Goal: Task Accomplishment & Management: Manage account settings

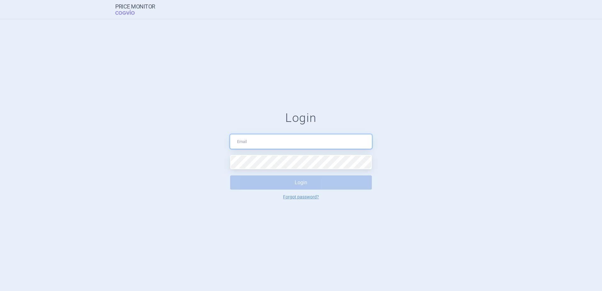
type input "[PERSON_NAME][EMAIL_ADDRESS][DOMAIN_NAME]"
click at [300, 186] on button "Login" at bounding box center [301, 182] width 142 height 14
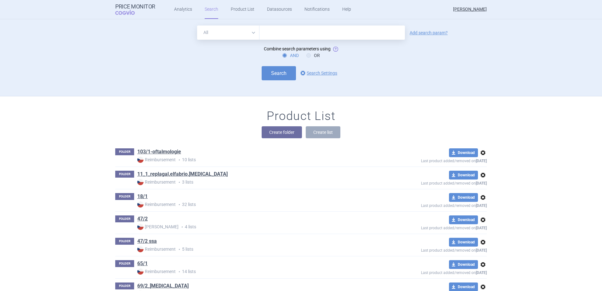
click at [171, 118] on div "Product List Create folder Create list" at bounding box center [301, 127] width 396 height 36
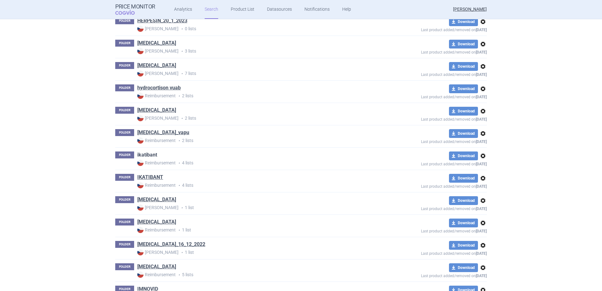
click at [146, 155] on link "ikatibant" at bounding box center [147, 154] width 20 height 7
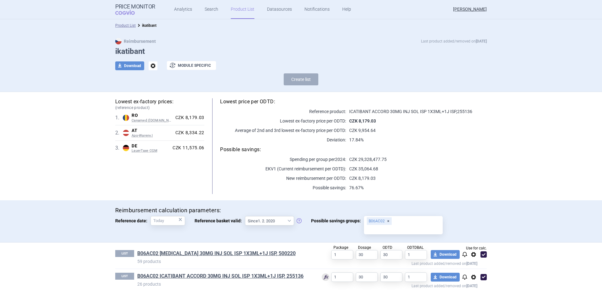
click at [236, 11] on link "Product List" at bounding box center [243, 9] width 24 height 19
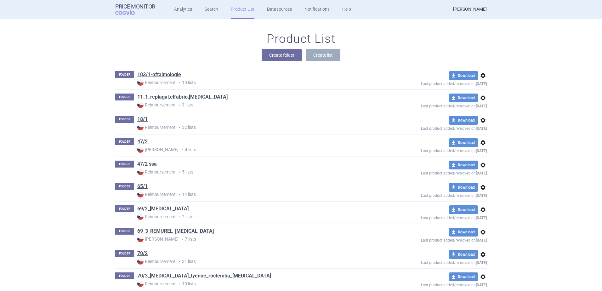
scroll to position [2901, 0]
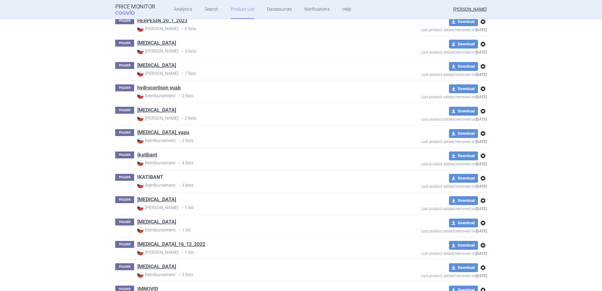
click at [154, 176] on link "IKATIBANT" at bounding box center [150, 177] width 26 height 7
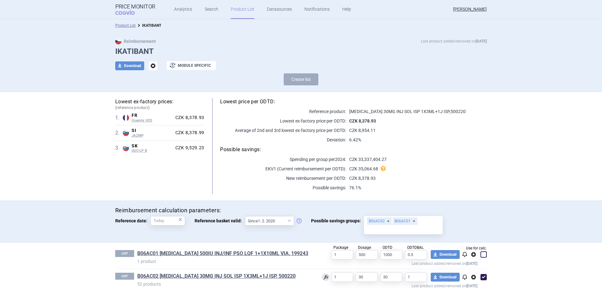
click at [241, 9] on link "Product List" at bounding box center [243, 9] width 24 height 19
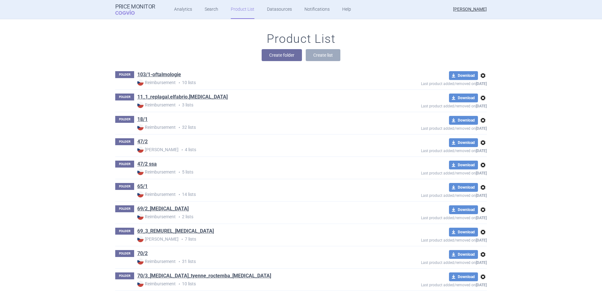
scroll to position [2901, 0]
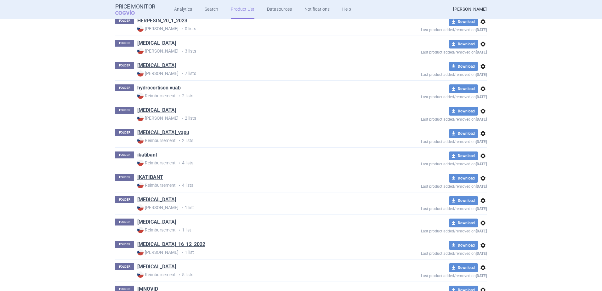
click at [480, 155] on span "options" at bounding box center [483, 156] width 8 height 8
click at [479, 193] on button "Delete" at bounding box center [480, 192] width 20 height 9
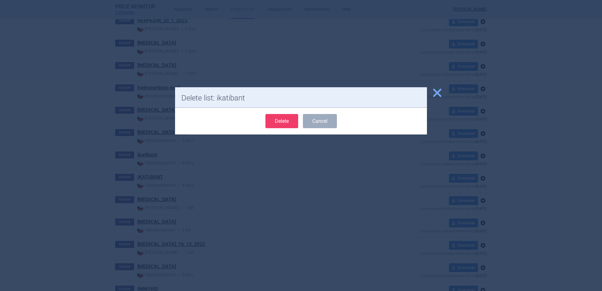
click at [270, 121] on button "Delete" at bounding box center [281, 121] width 33 height 14
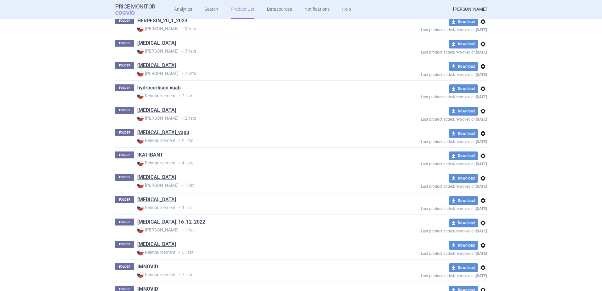
click at [481, 155] on span "options" at bounding box center [483, 156] width 8 height 8
click at [479, 189] on button "Delete" at bounding box center [480, 192] width 20 height 9
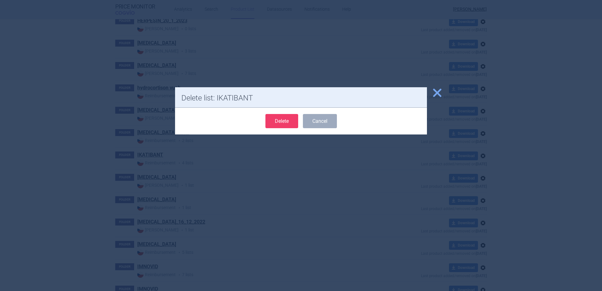
click at [287, 122] on button "Delete" at bounding box center [281, 121] width 33 height 14
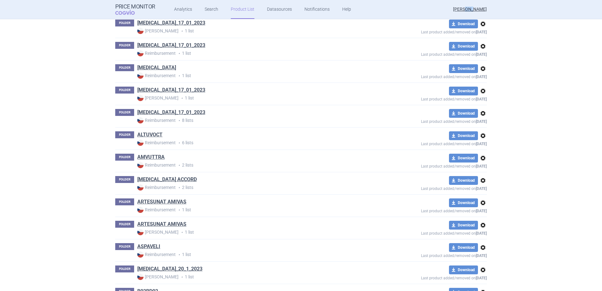
scroll to position [0, 0]
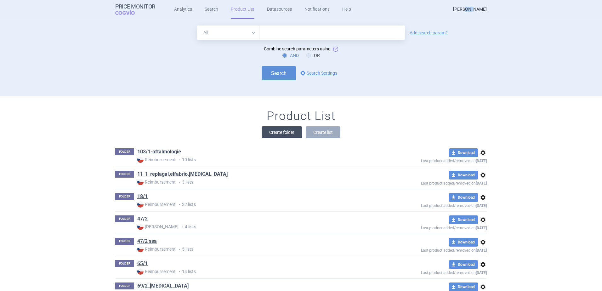
click at [276, 133] on button "Create folder" at bounding box center [281, 132] width 40 height 12
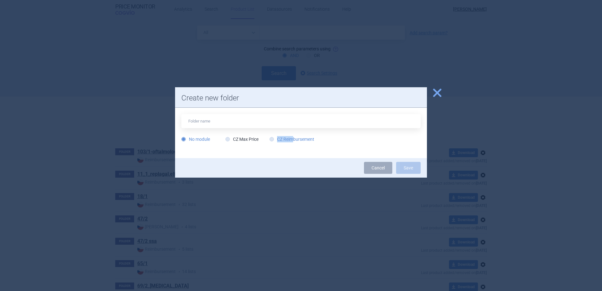
click at [293, 136] on label "CZ Reimbursement" at bounding box center [291, 139] width 45 height 6
drag, startPoint x: 293, startPoint y: 136, endPoint x: 293, endPoint y: 142, distance: 6.6
click at [293, 142] on div "No module CZ Max Price CZ Reimbursement" at bounding box center [300, 140] width 239 height 9
click at [293, 140] on label "CZ Reimbursement" at bounding box center [291, 139] width 45 height 6
click at [276, 140] on input "CZ Reimbursement" at bounding box center [273, 139] width 6 height 6
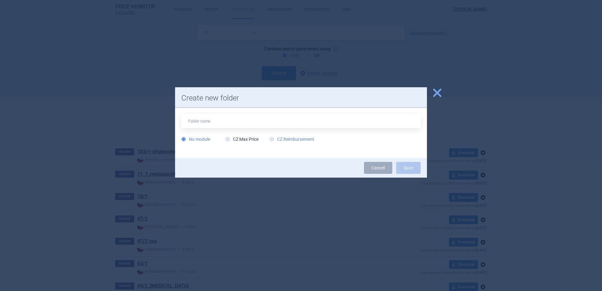
radio input "true"
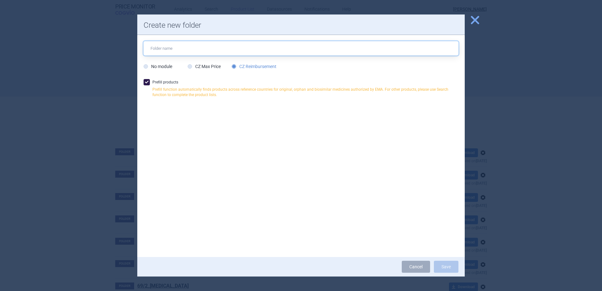
click at [200, 47] on input "text" at bounding box center [300, 48] width 315 height 14
type input "ikatibant"
click at [444, 262] on button "Save" at bounding box center [446, 267] width 25 height 12
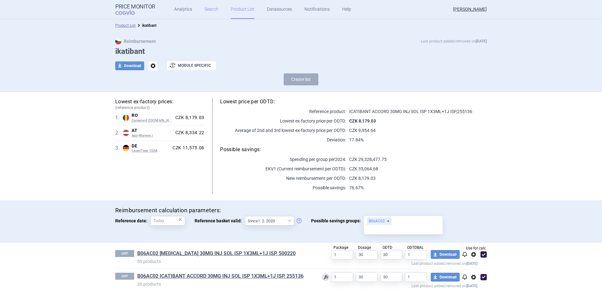
click at [212, 6] on link "Search" at bounding box center [212, 9] width 14 height 19
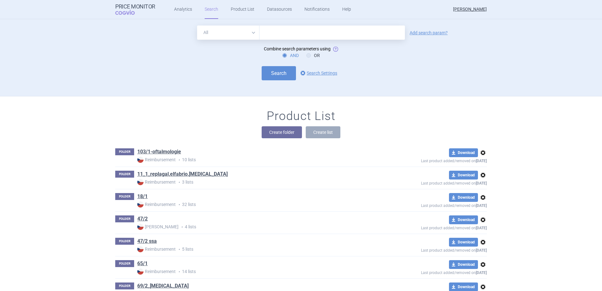
click at [271, 33] on input "text" at bounding box center [331, 32] width 145 height 14
type input "ikatibant zentiva"
click button "Search" at bounding box center [278, 73] width 34 height 14
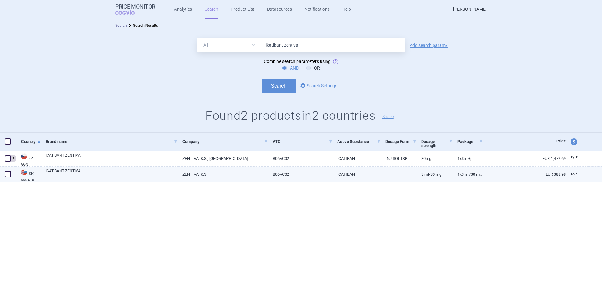
click at [7, 172] on span at bounding box center [8, 174] width 6 height 6
checkbox input "true"
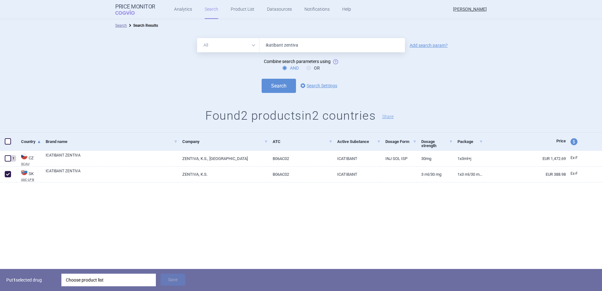
click at [79, 281] on div "Choose product list" at bounding box center [109, 279] width 86 height 13
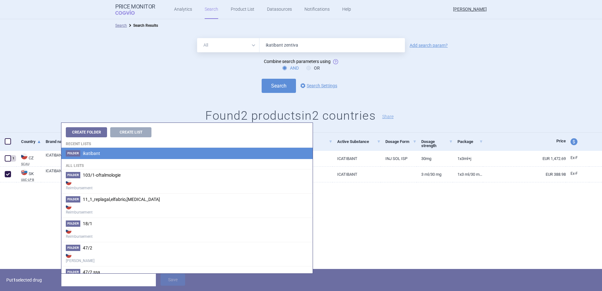
click at [93, 155] on span "ikatibant" at bounding box center [91, 153] width 17 height 5
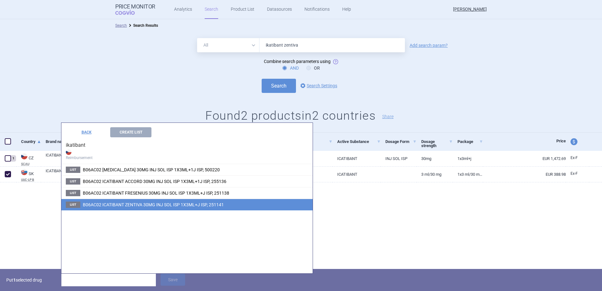
click at [123, 205] on span "B06AC02 ICATIBANT ZENTIVA 30MG INJ SOL ISP 1X3ML+J ISP, 251141" at bounding box center [153, 204] width 141 height 5
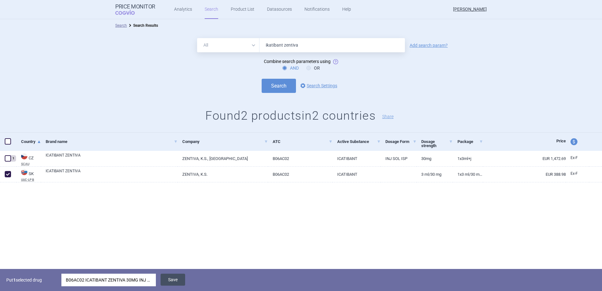
click at [174, 277] on button "Save" at bounding box center [172, 279] width 25 height 12
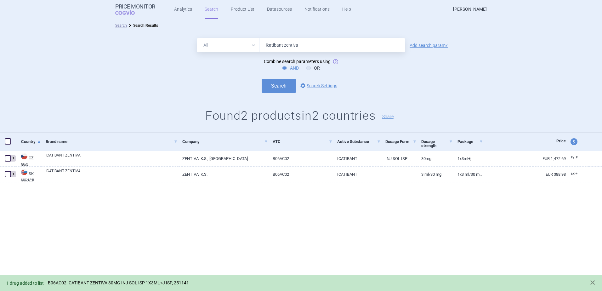
drag, startPoint x: 243, startPoint y: 38, endPoint x: 240, endPoint y: 42, distance: 4.8
click at [243, 38] on select "All Brand Name ATC Company Active Substance Country Newer than" at bounding box center [228, 45] width 62 height 14
click at [238, 47] on select "All Brand Name ATC Company Active Substance Country Newer than" at bounding box center [228, 45] width 62 height 14
click at [239, 45] on select "All Brand Name ATC Company Active Substance Country Newer than" at bounding box center [228, 45] width 62 height 14
select select "atc"
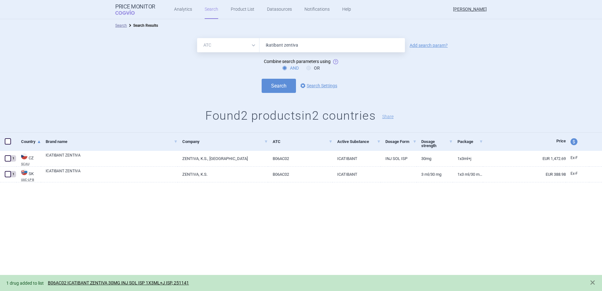
click at [197, 38] on select "All Brand Name ATC Company Active Substance Country Newer than" at bounding box center [228, 45] width 62 height 14
drag, startPoint x: 325, startPoint y: 49, endPoint x: 188, endPoint y: 42, distance: 136.8
click at [188, 42] on div "All Brand Name ATC Company Active Substance Country Newer than ikatibant zentiv…" at bounding box center [301, 45] width 602 height 14
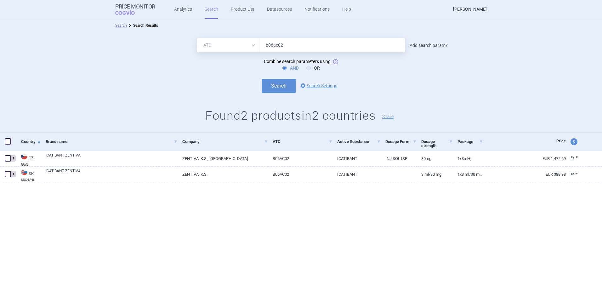
type input "b06ac02"
click at [444, 44] on link "Add search param?" at bounding box center [428, 45] width 38 height 4
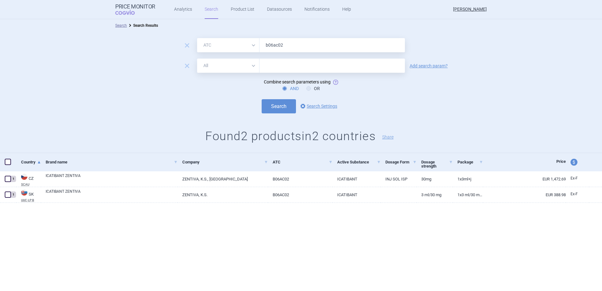
click at [244, 58] on form "remove All Brand Name ATC Company Active Substance Country Newer than b06ac02 r…" at bounding box center [301, 75] width 602 height 75
click at [238, 67] on select "All Brand Name ATC Company Active Substance Country Newer than" at bounding box center [228, 66] width 62 height 14
select select "mah"
click at [197, 59] on select "All Brand Name ATC Company Active Substance Country Newer than" at bounding box center [228, 66] width 62 height 14
drag, startPoint x: 285, startPoint y: 72, endPoint x: 289, endPoint y: 67, distance: 6.5
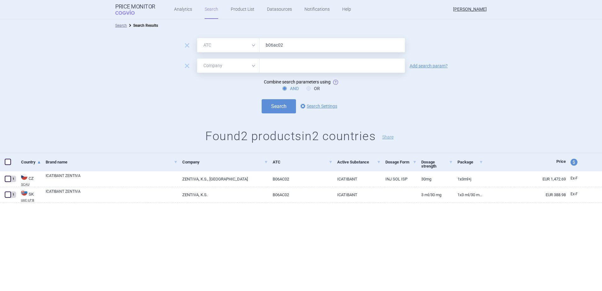
click at [285, 72] on input "text" at bounding box center [331, 66] width 145 height 14
click at [290, 65] on input "text" at bounding box center [331, 66] width 145 height 14
type input "zentiva"
click at [279, 106] on button "Search" at bounding box center [278, 106] width 34 height 14
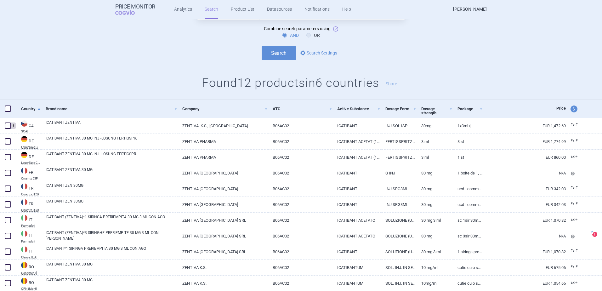
scroll to position [63, 0]
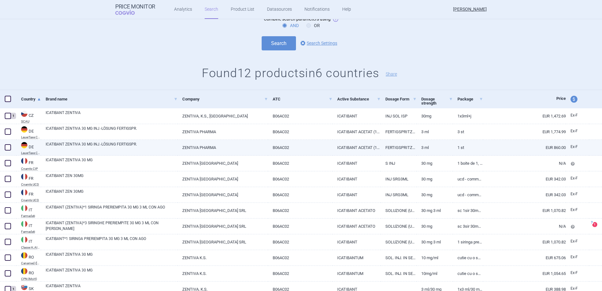
click at [8, 149] on span at bounding box center [8, 147] width 6 height 6
checkbox input "true"
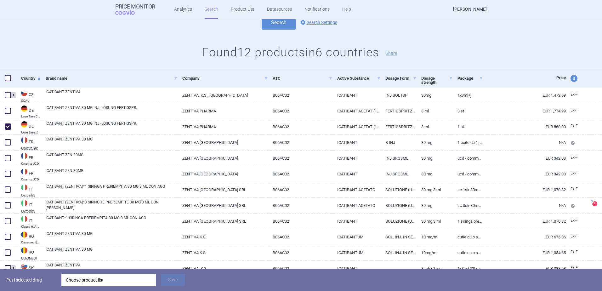
scroll to position [94, 0]
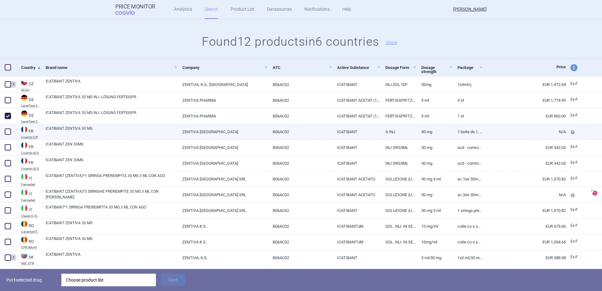
click at [10, 133] on span at bounding box center [8, 131] width 6 height 6
checkbox input "true"
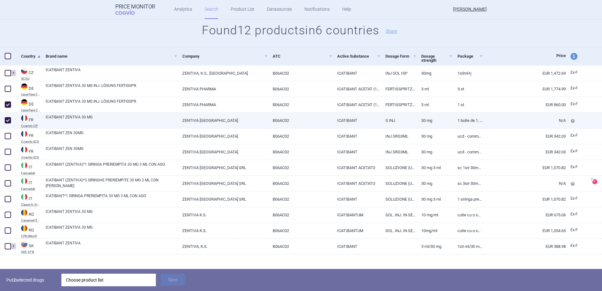
scroll to position [112, 0]
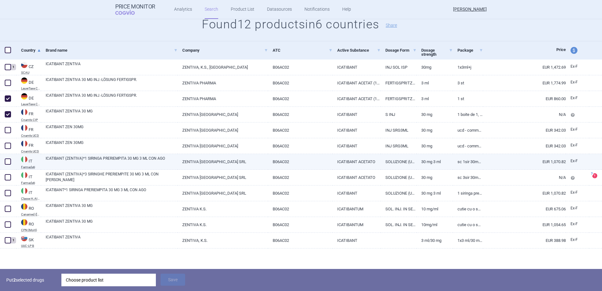
click at [6, 161] on span at bounding box center [8, 161] width 6 height 6
checkbox input "true"
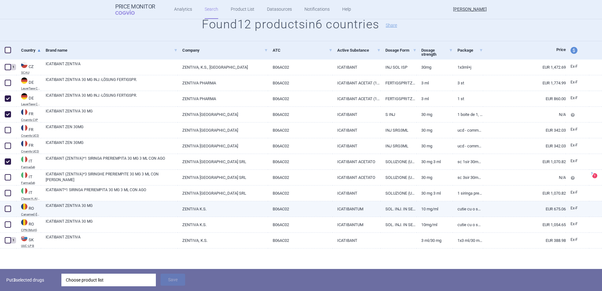
click at [5, 208] on span at bounding box center [8, 208] width 6 height 6
checkbox input "true"
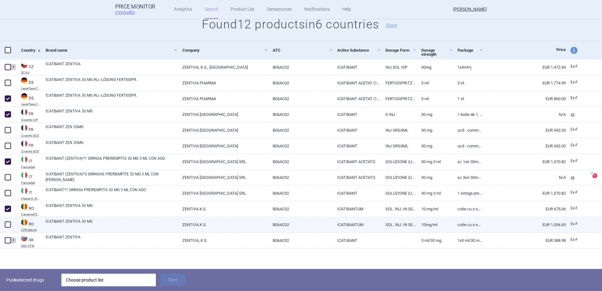
click at [6, 225] on span at bounding box center [8, 224] width 6 height 6
checkbox input "true"
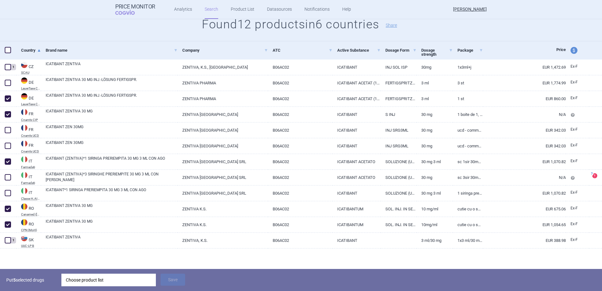
click at [74, 281] on div "Choose product list" at bounding box center [109, 279] width 86 height 13
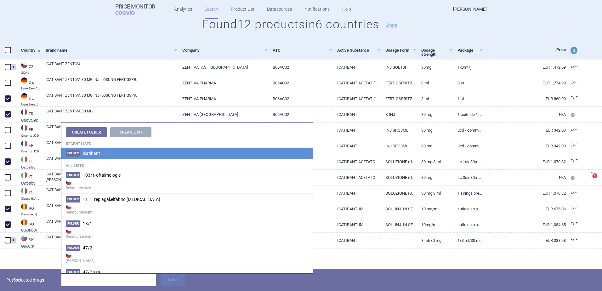
click at [88, 154] on span "ikatibant" at bounding box center [91, 153] width 17 height 5
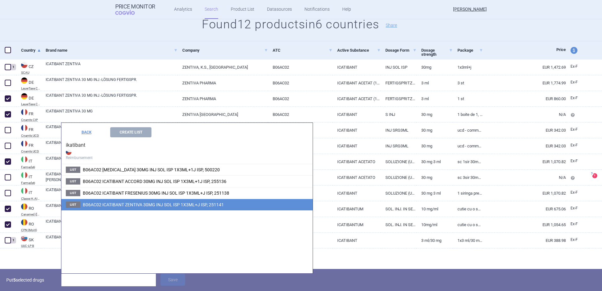
click at [115, 204] on span "B06AC02 ICATIBANT ZENTIVA 30MG INJ SOL ISP 1X3ML+J ISP, 251141" at bounding box center [153, 204] width 141 height 5
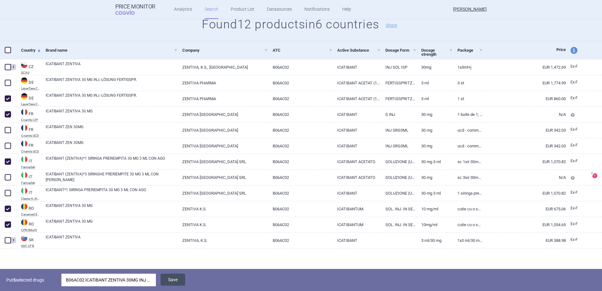
click at [182, 278] on button "Save" at bounding box center [172, 279] width 25 height 12
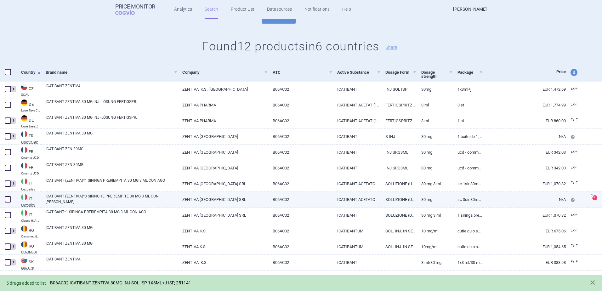
scroll to position [0, 0]
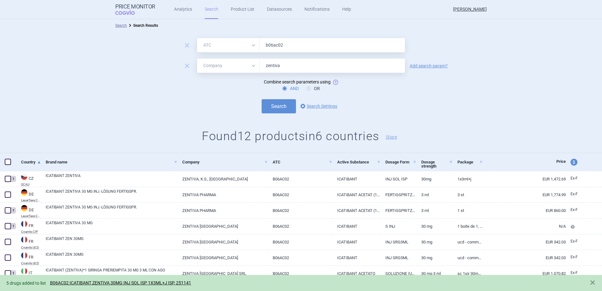
drag, startPoint x: 248, startPoint y: 44, endPoint x: 246, endPoint y: 49, distance: 5.3
click at [248, 44] on select "All Brand Name ATC Company Active Substance Country Newer than" at bounding box center [228, 45] width 62 height 14
select select "all"
click at [197, 38] on select "All Brand Name ATC Company Active Substance Country Newer than" at bounding box center [228, 45] width 62 height 14
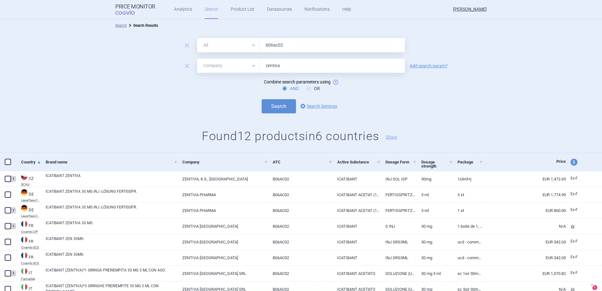
drag, startPoint x: 302, startPoint y: 42, endPoint x: 240, endPoint y: 40, distance: 62.0
click at [240, 40] on div "All Brand Name ATC Company Active Substance Country Newer than b06ac02" at bounding box center [301, 45] width 208 height 14
type input "icatibant"
click at [276, 106] on button "Search" at bounding box center [278, 106] width 34 height 14
drag, startPoint x: 277, startPoint y: 66, endPoint x: 248, endPoint y: 65, distance: 29.3
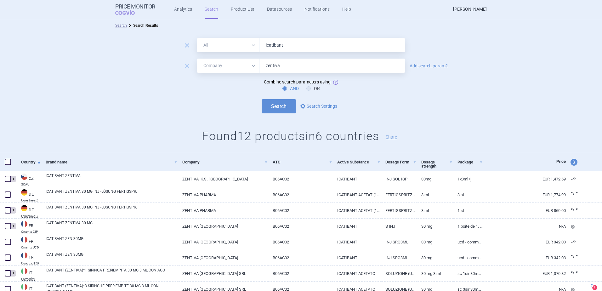
click at [248, 65] on div "All Brand Name ATC Company Active Substance Country Newer than zentiva" at bounding box center [301, 66] width 208 height 14
type input "fresenius"
click at [278, 107] on button "Search" at bounding box center [278, 106] width 34 height 14
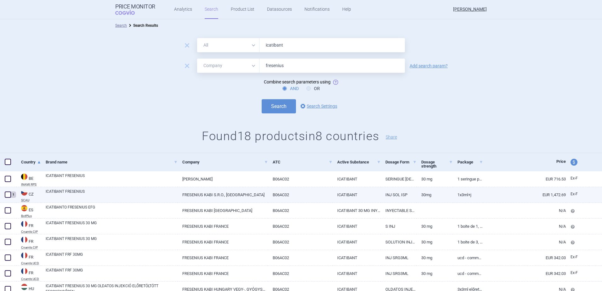
scroll to position [31, 0]
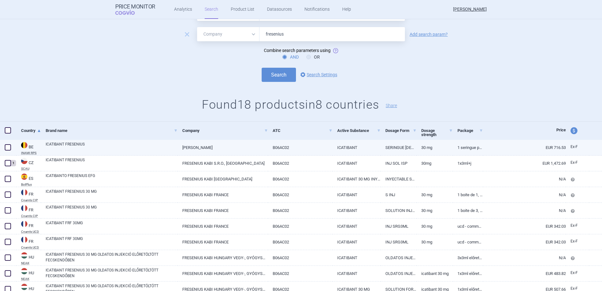
click at [8, 146] on span at bounding box center [8, 147] width 6 height 6
checkbox input "true"
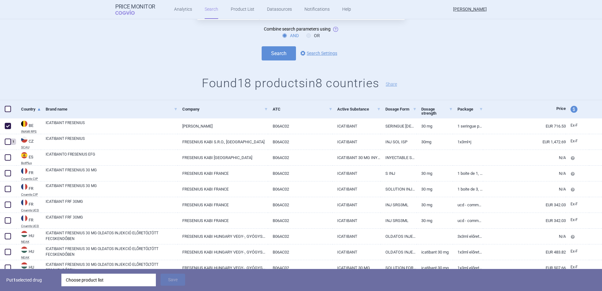
scroll to position [63, 0]
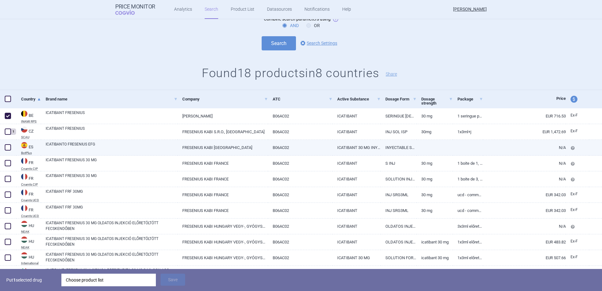
click at [5, 147] on span at bounding box center [8, 147] width 6 height 6
checkbox input "true"
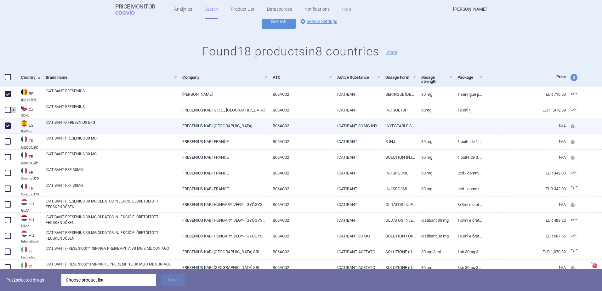
scroll to position [94, 0]
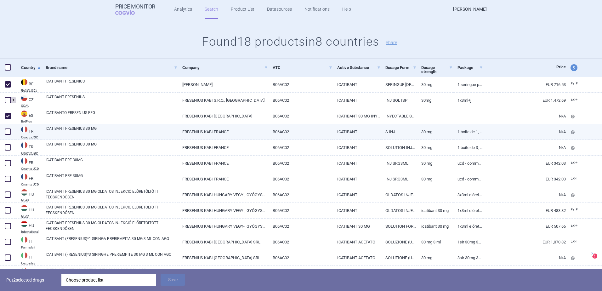
click at [14, 132] on div at bounding box center [8, 132] width 16 height 16
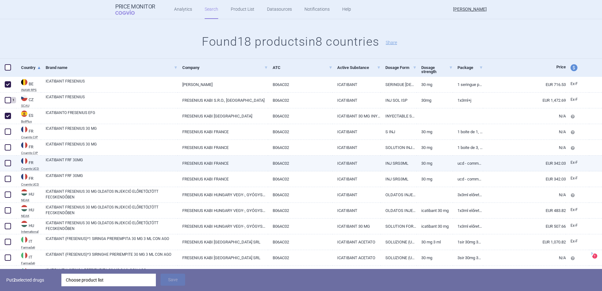
click at [8, 163] on span at bounding box center [8, 163] width 6 height 6
checkbox input "true"
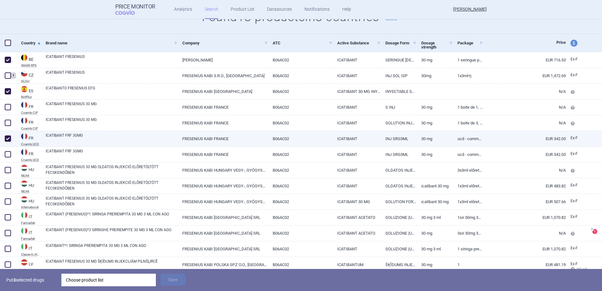
scroll to position [157, 0]
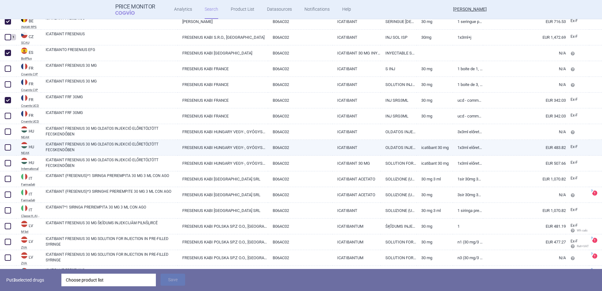
click at [9, 143] on span at bounding box center [7, 147] width 9 height 9
checkbox input "true"
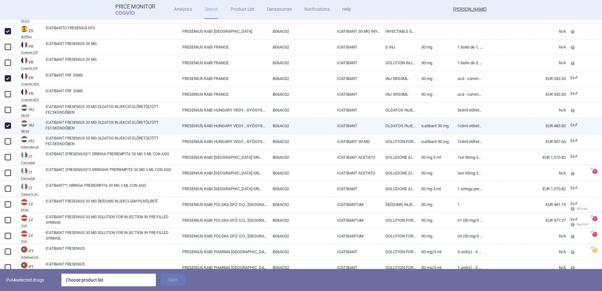
scroll to position [189, 0]
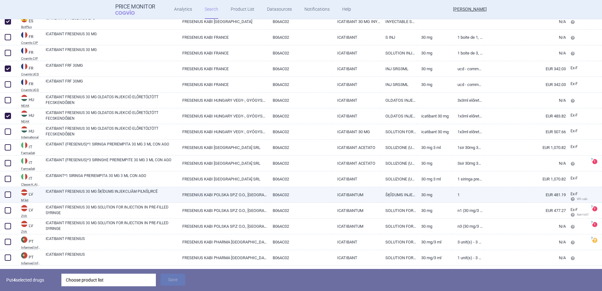
click at [7, 194] on span at bounding box center [8, 194] width 6 height 6
checkbox input "true"
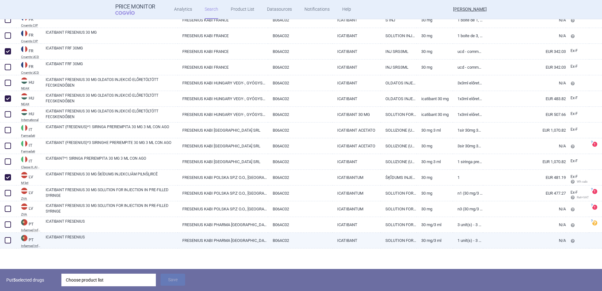
click at [7, 239] on span at bounding box center [8, 240] width 6 height 6
checkbox input "true"
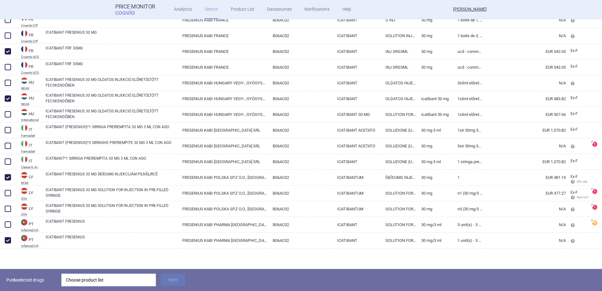
click at [68, 278] on div "Choose product list" at bounding box center [109, 279] width 86 height 13
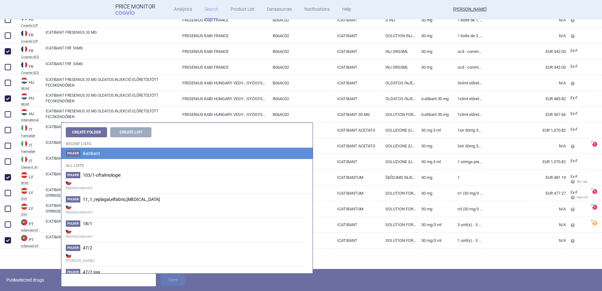
click at [85, 155] on span "ikatibant" at bounding box center [91, 153] width 17 height 5
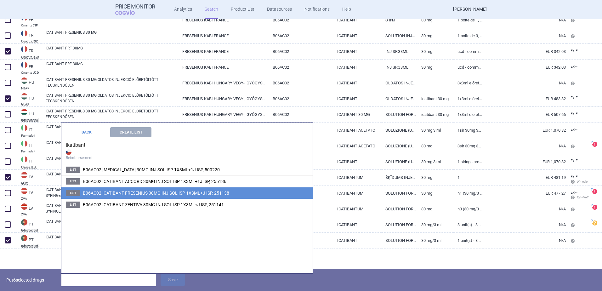
click at [113, 194] on span "B06AC02 ICATIBANT FRESENIUS 30MG INJ SOL ISP 1X3ML+J ISP, 251138" at bounding box center [156, 192] width 146 height 5
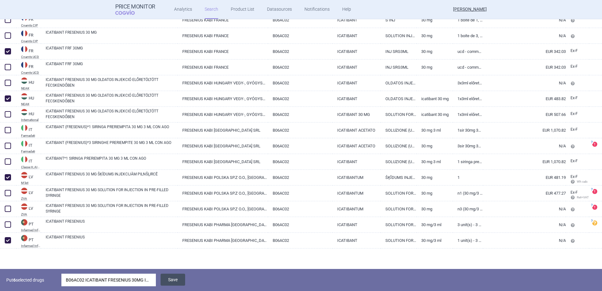
click at [177, 280] on button "Save" at bounding box center [172, 279] width 25 height 12
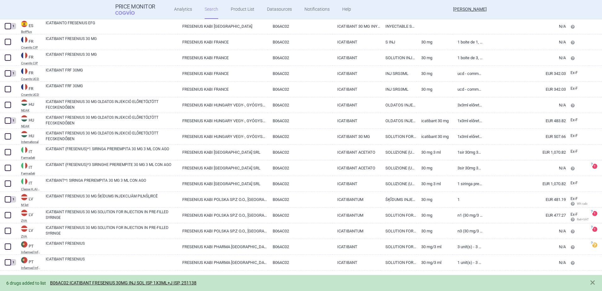
scroll to position [123, 0]
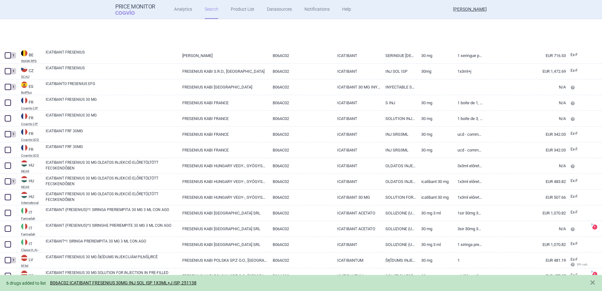
select select "mah"
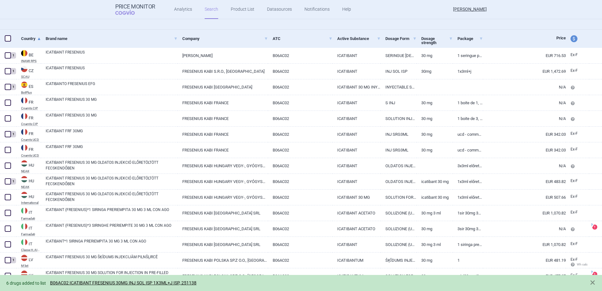
scroll to position [0, 0]
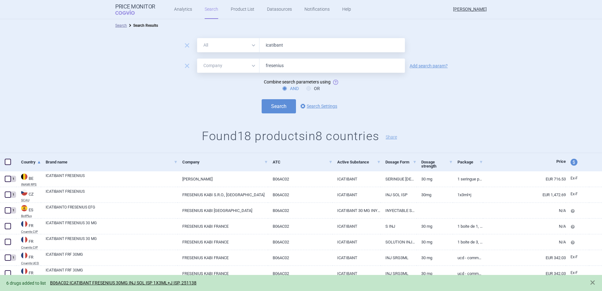
drag, startPoint x: 234, startPoint y: 45, endPoint x: 233, endPoint y: 49, distance: 4.4
click at [234, 45] on select "All Brand Name ATC Company Active Substance Country Newer than" at bounding box center [228, 45] width 62 height 14
select select "atc"
click at [197, 38] on select "All Brand Name ATC Company Active Substance Country Newer than" at bounding box center [228, 45] width 62 height 14
drag, startPoint x: 299, startPoint y: 46, endPoint x: 412, endPoint y: 43, distance: 113.3
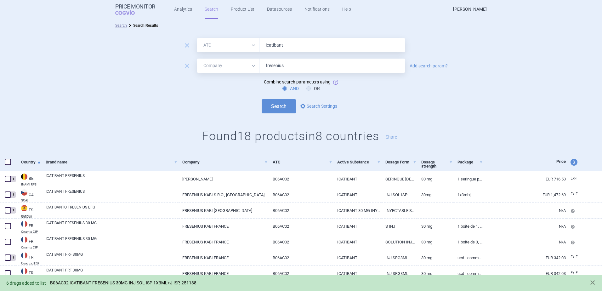
click at [211, 42] on div "All Brand Name ATC Company Active Substance Country Newer than icatibant" at bounding box center [301, 45] width 208 height 14
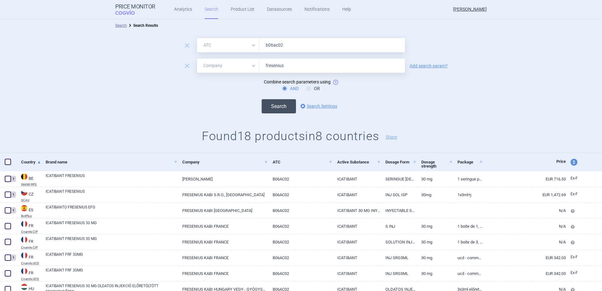
type input "b06ac02"
click at [281, 107] on button "Search" at bounding box center [278, 106] width 34 height 14
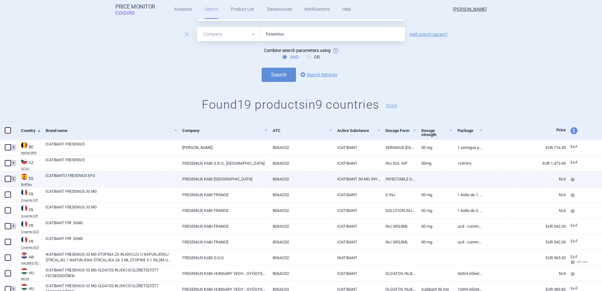
scroll to position [63, 0]
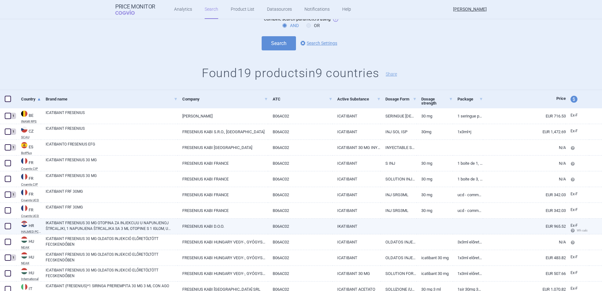
click at [9, 226] on span at bounding box center [8, 226] width 6 height 6
checkbox input "true"
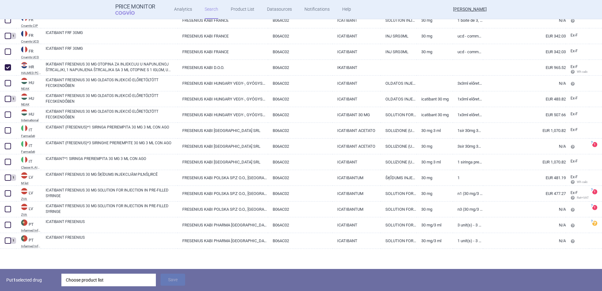
scroll to position [222, 0]
click at [81, 278] on div "Choose product list" at bounding box center [109, 279] width 86 height 13
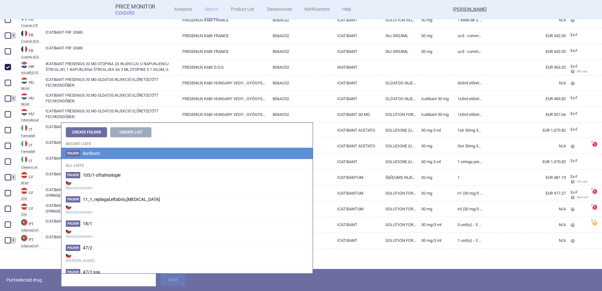
click at [104, 154] on li "Folder ikatibant" at bounding box center [186, 153] width 251 height 11
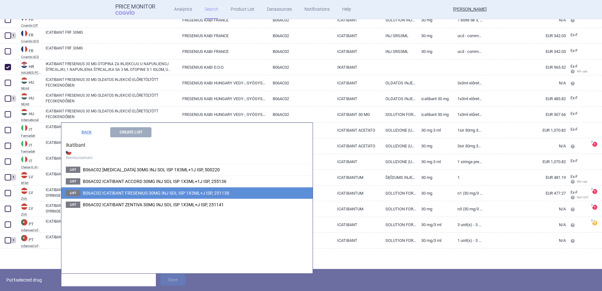
click at [121, 193] on span "B06AC02 ICATIBANT FRESENIUS 30MG INJ SOL ISP 1X3ML+J ISP, 251138" at bounding box center [156, 192] width 146 height 5
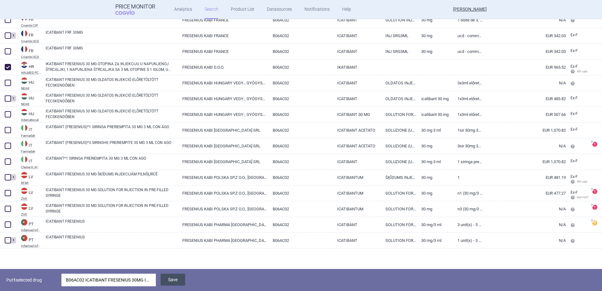
click at [177, 280] on button "Save" at bounding box center [172, 279] width 25 height 12
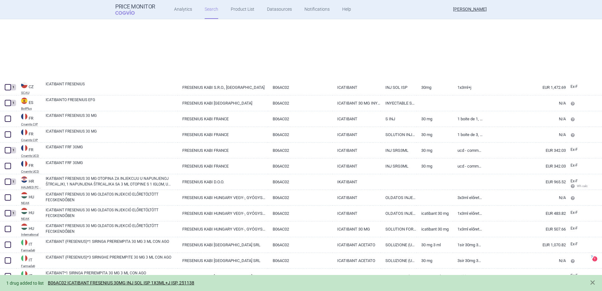
select select "atc"
select select "mah"
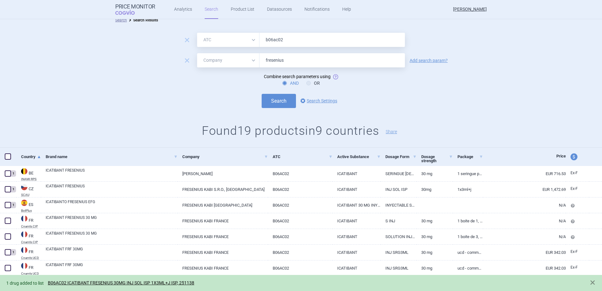
scroll to position [0, 0]
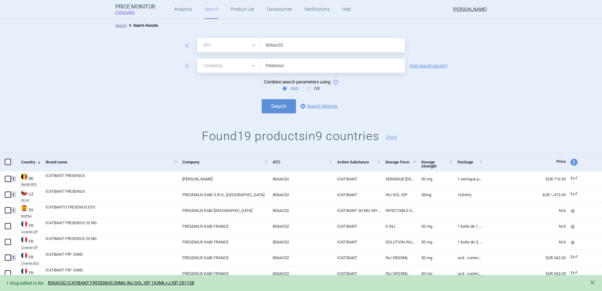
drag, startPoint x: 293, startPoint y: 62, endPoint x: 193, endPoint y: 63, distance: 100.1
click at [197, 63] on div "remove All Brand Name ATC Company Active Substance Country Newer than fresenius…" at bounding box center [301, 66] width 208 height 14
type input "kabi"
click at [271, 100] on button "Search" at bounding box center [278, 106] width 34 height 14
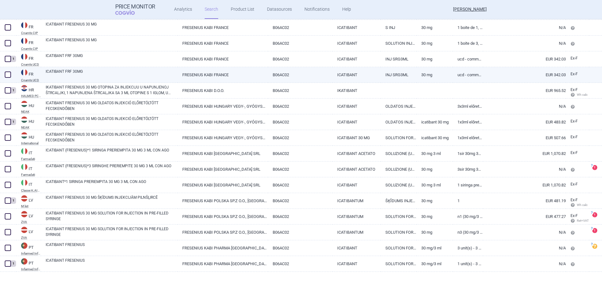
scroll to position [200, 0]
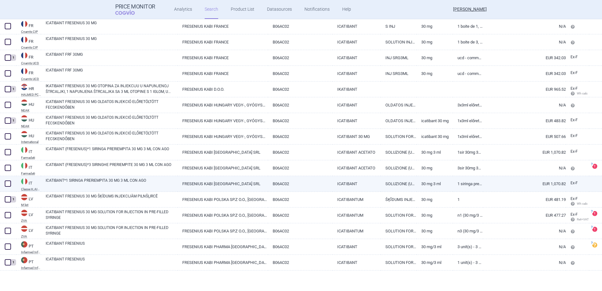
click at [9, 183] on span at bounding box center [8, 183] width 6 height 6
checkbox input "true"
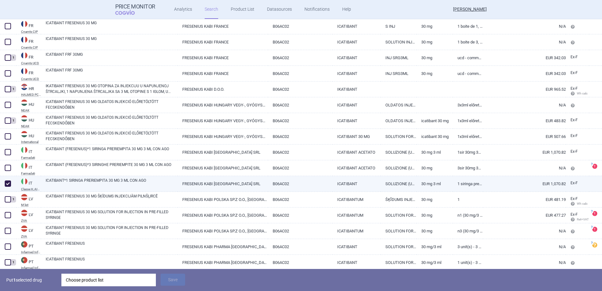
scroll to position [222, 0]
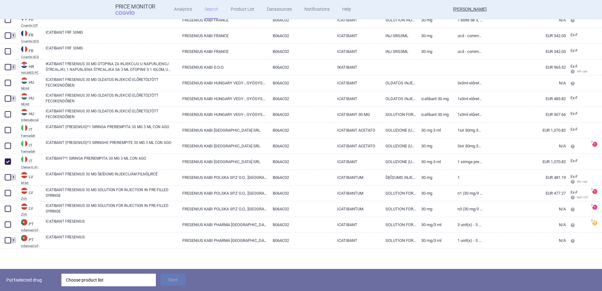
click at [81, 283] on div "Choose product list" at bounding box center [109, 279] width 86 height 13
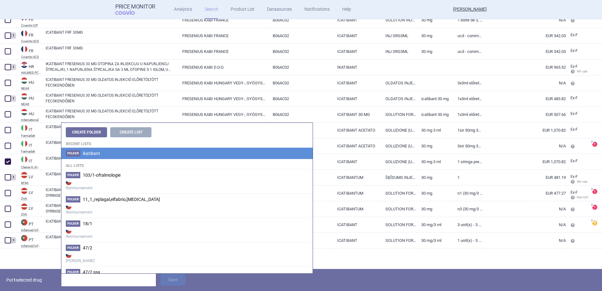
click at [75, 151] on span "Folder" at bounding box center [73, 153] width 14 height 6
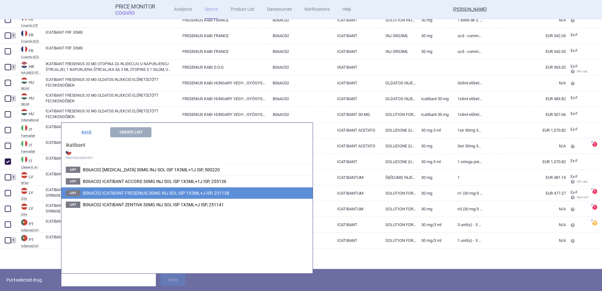
click at [114, 195] on span "B06AC02 ICATIBANT FRESENIUS 30MG INJ SOL ISP 1X3ML+J ISP, 251138" at bounding box center [156, 192] width 146 height 5
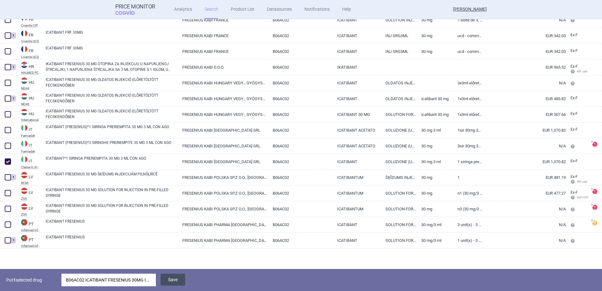
click at [178, 276] on button "Save" at bounding box center [172, 279] width 25 height 12
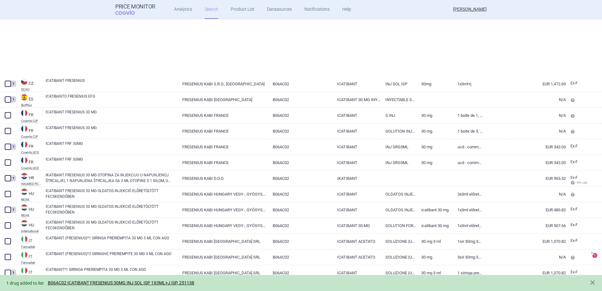
select select "atc"
select select "mah"
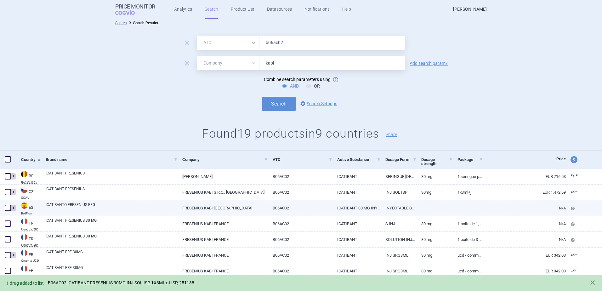
scroll to position [0, 0]
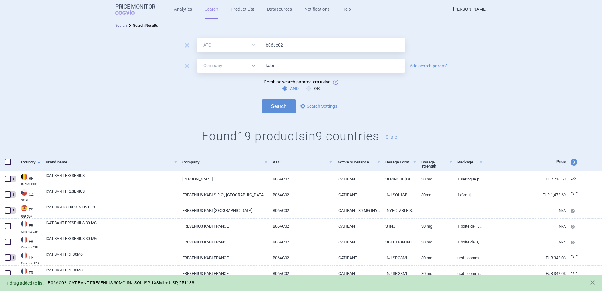
drag, startPoint x: 276, startPoint y: 65, endPoint x: 222, endPoint y: 67, distance: 53.9
click at [222, 67] on div "All Brand Name ATC Company Active Substance Country Newer than [PERSON_NAME]" at bounding box center [301, 66] width 208 height 14
type input "accord"
click at [279, 108] on button "Search" at bounding box center [278, 106] width 34 height 14
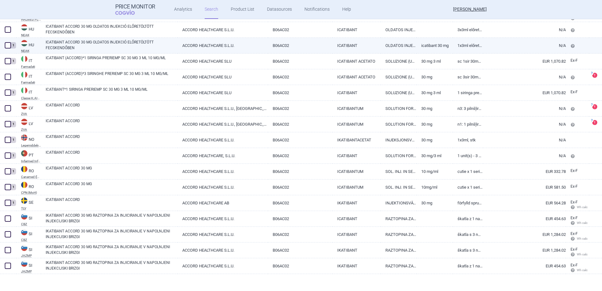
scroll to position [373, 0]
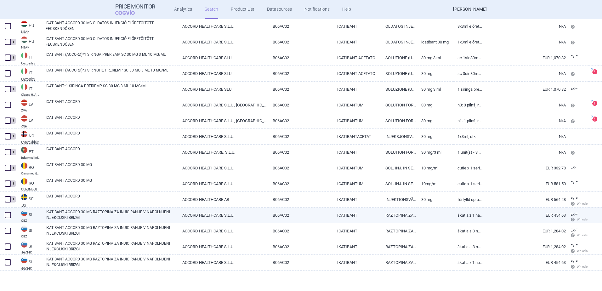
click at [7, 215] on span at bounding box center [8, 215] width 6 height 6
checkbox input "true"
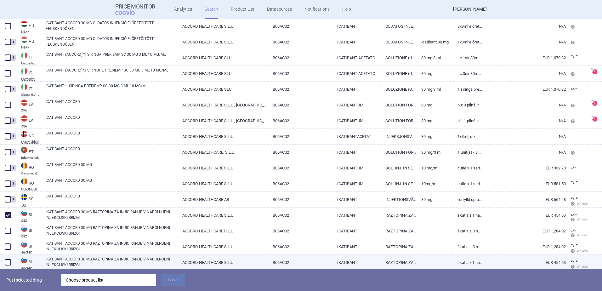
click at [8, 264] on span at bounding box center [8, 262] width 6 height 6
checkbox input "true"
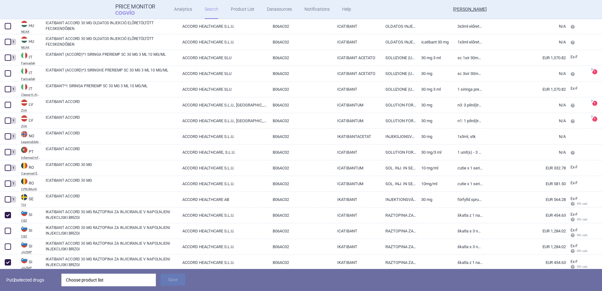
click at [74, 282] on div "Choose product list" at bounding box center [109, 279] width 86 height 13
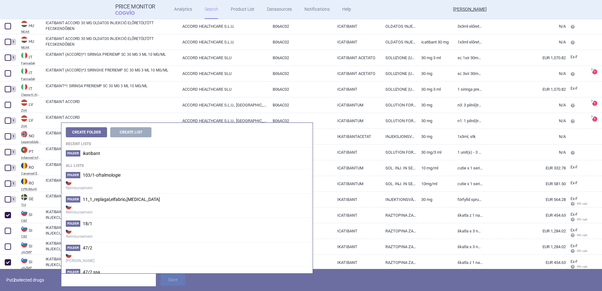
click at [107, 146] on h4 "Recent lists" at bounding box center [186, 142] width 251 height 10
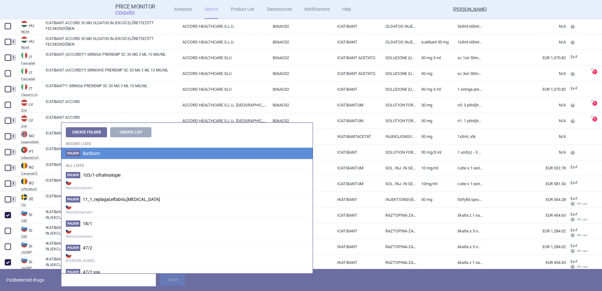
click at [104, 152] on li "Folder ikatibant" at bounding box center [186, 153] width 251 height 11
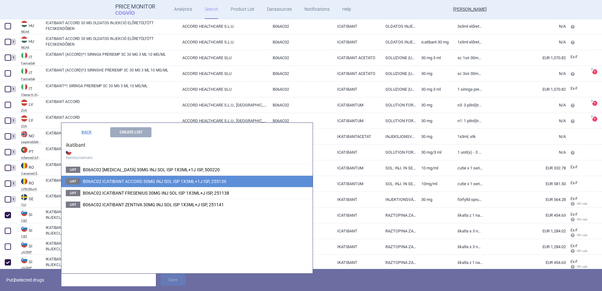
click at [121, 181] on span "B06AC02 ICATIBANT ACCORD 30MG INJ SOL ISP 1X3ML+1J ISP, 255136" at bounding box center [154, 181] width 143 height 5
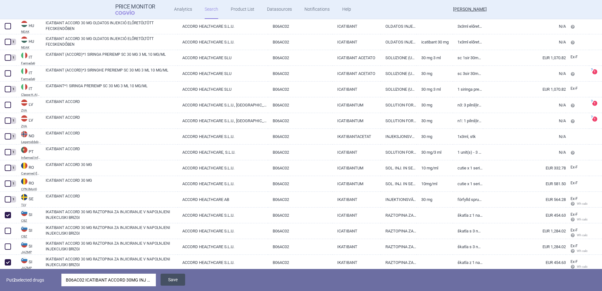
click at [173, 277] on button "Save" at bounding box center [172, 279] width 25 height 12
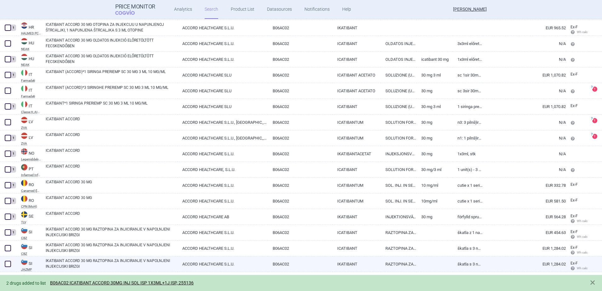
scroll to position [341, 0]
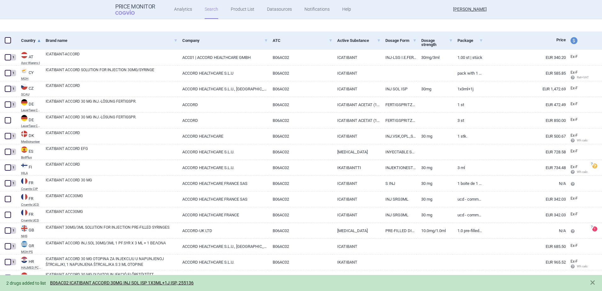
select select "atc"
select select "mah"
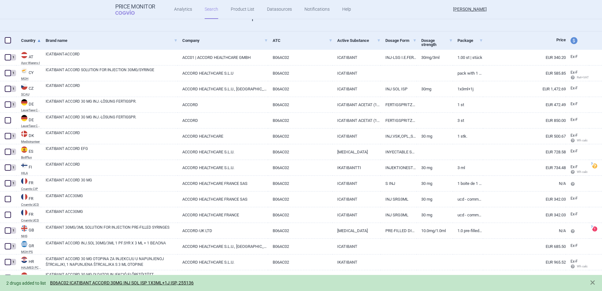
scroll to position [121, 0]
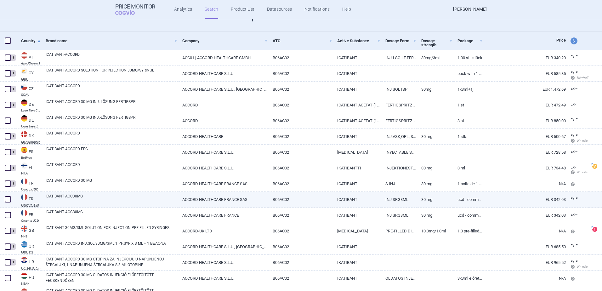
click at [8, 199] on span at bounding box center [8, 199] width 6 height 6
checkbox input "true"
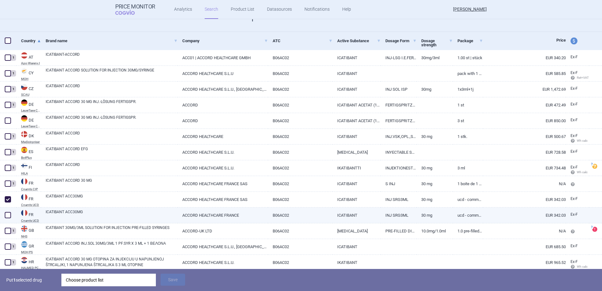
click at [6, 218] on span at bounding box center [7, 214] width 9 height 9
checkbox input "true"
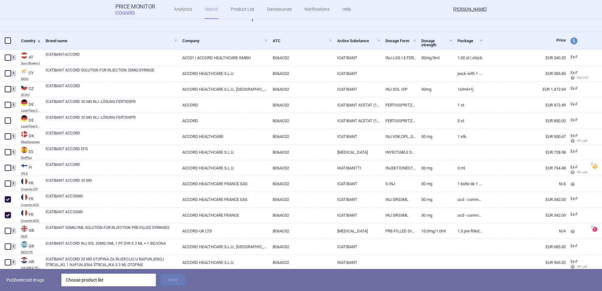
click at [74, 282] on div "Choose product list" at bounding box center [109, 279] width 86 height 13
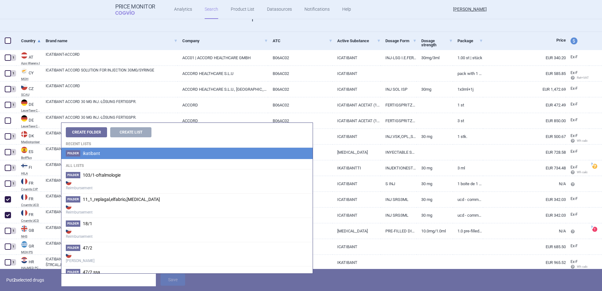
click at [85, 152] on span "ikatibant" at bounding box center [91, 153] width 17 height 5
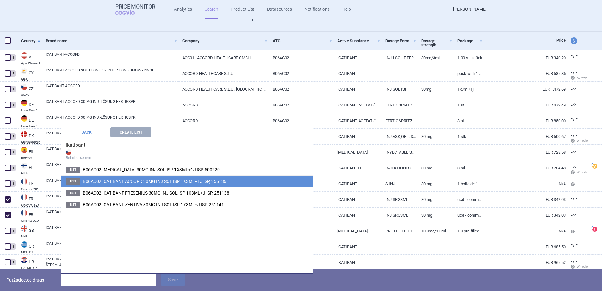
click at [114, 184] on span "B06AC02 ICATIBANT ACCORD 30MG INJ SOL ISP 1X3ML+1J ISP, 255136" at bounding box center [154, 181] width 143 height 5
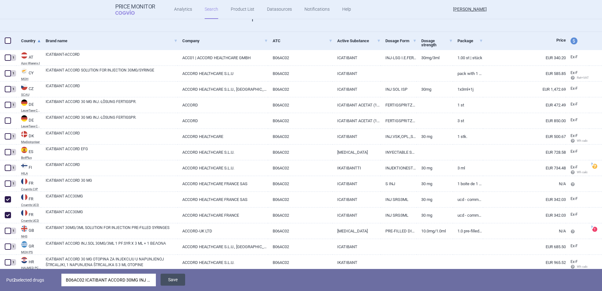
click at [178, 278] on button "Save" at bounding box center [172, 279] width 25 height 12
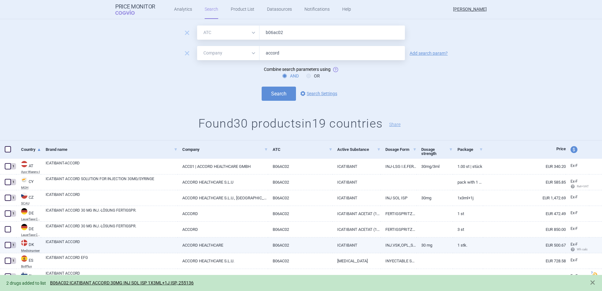
scroll to position [0, 0]
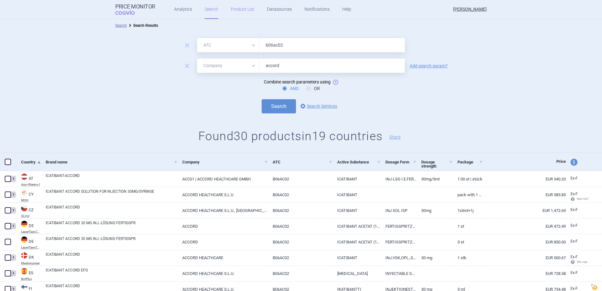
click at [243, 11] on link "Product List" at bounding box center [243, 9] width 24 height 19
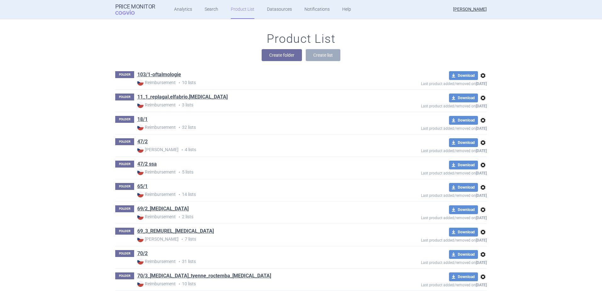
scroll to position [2901, 0]
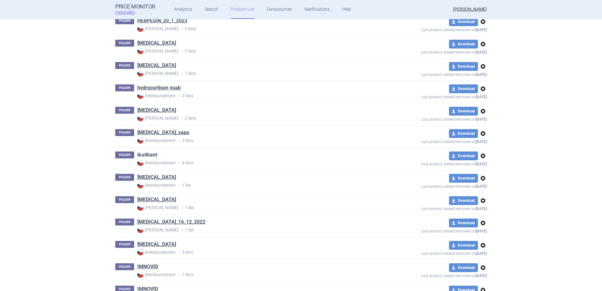
click at [151, 155] on link "ikatibant" at bounding box center [147, 154] width 20 height 7
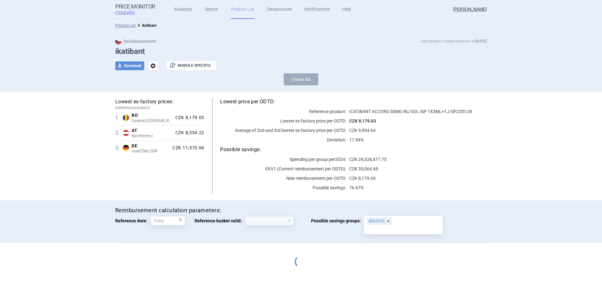
select select "[DATE]"
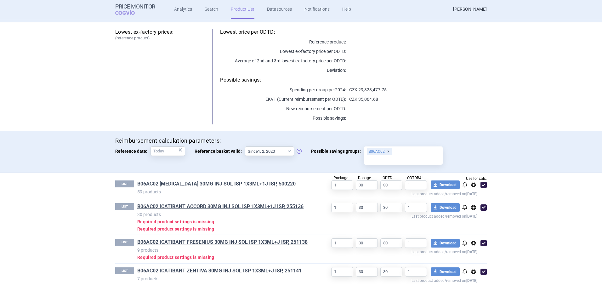
scroll to position [71, 0]
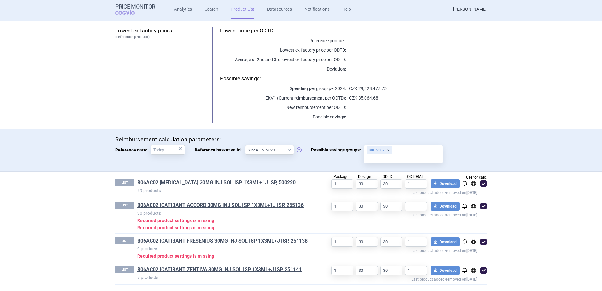
click at [176, 237] on link "B06AC02 ICATIBANT FRESENIUS 30MG INJ SOL ISP 1X3ML+J ISP, 251138" at bounding box center [222, 240] width 170 height 7
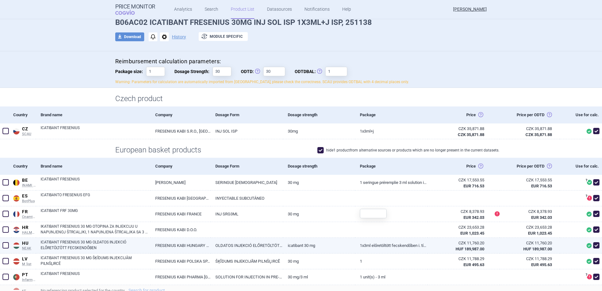
scroll to position [63, 0]
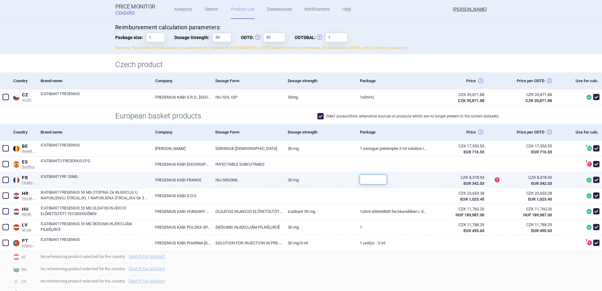
click at [370, 178] on input "text" at bounding box center [373, 179] width 27 height 9
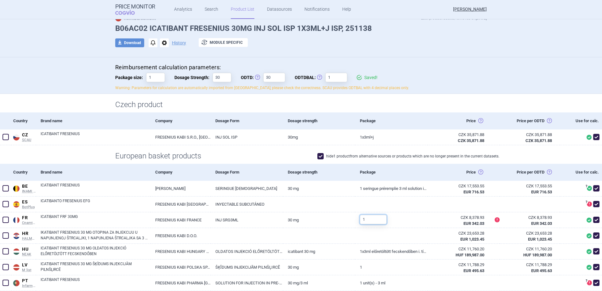
scroll to position [0, 0]
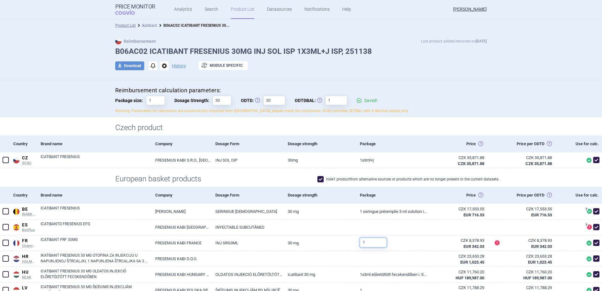
type input "1"
click at [152, 27] on link "ikatibant" at bounding box center [149, 25] width 15 height 4
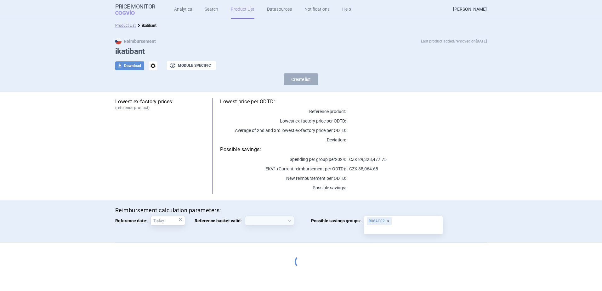
select select "[DATE]"
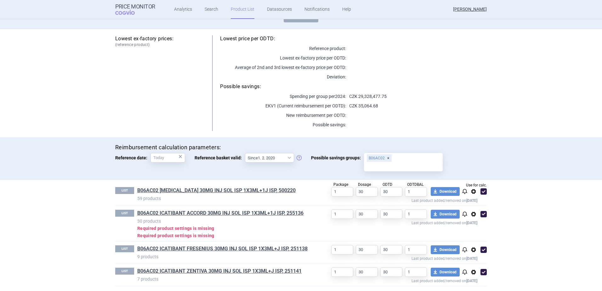
scroll to position [65, 0]
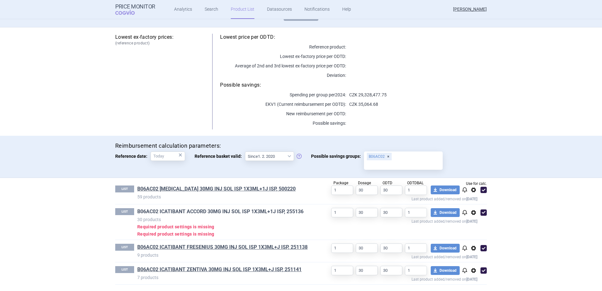
click at [214, 211] on link "B06AC02 ICATIBANT ACCORD 30MG INJ SOL ISP 1X3ML+1J ISP, 255136" at bounding box center [220, 211] width 166 height 7
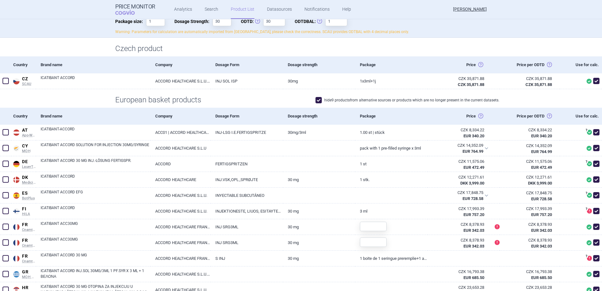
scroll to position [189, 0]
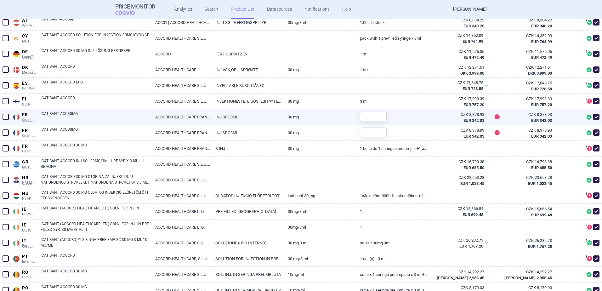
click at [366, 122] on div at bounding box center [370, 116] width 31 height 14
click at [377, 115] on input "text" at bounding box center [373, 116] width 27 height 9
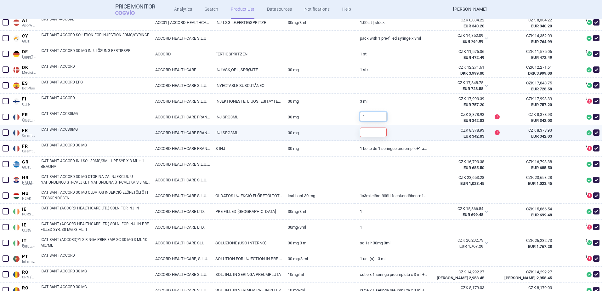
type input "1"
click at [380, 135] on input "text" at bounding box center [373, 131] width 27 height 9
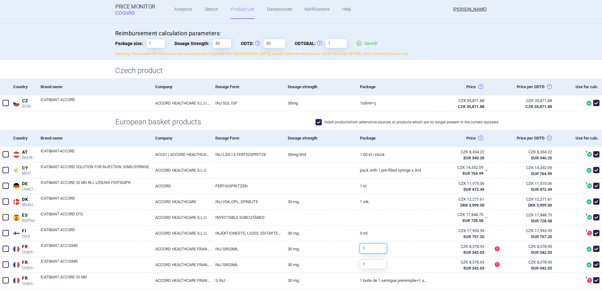
scroll to position [0, 0]
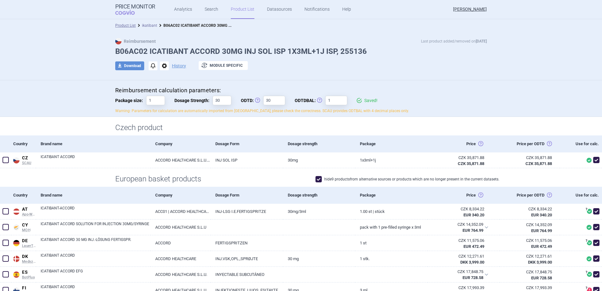
type input "1"
click at [146, 26] on link "ikatibant" at bounding box center [149, 25] width 15 height 4
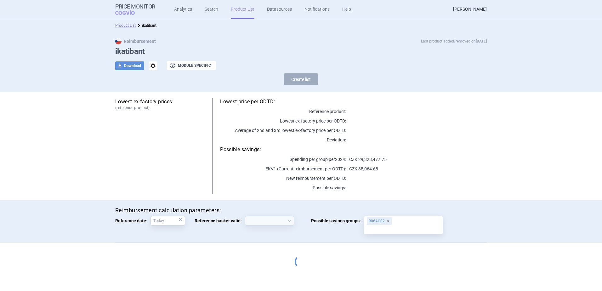
select select "[DATE]"
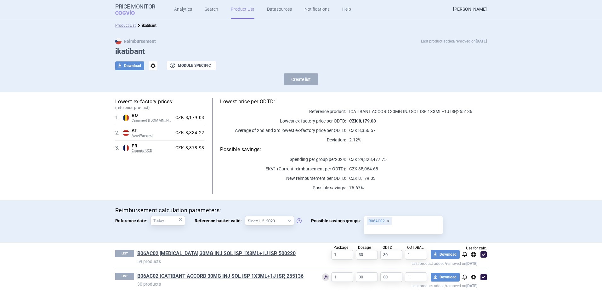
scroll to position [51, 0]
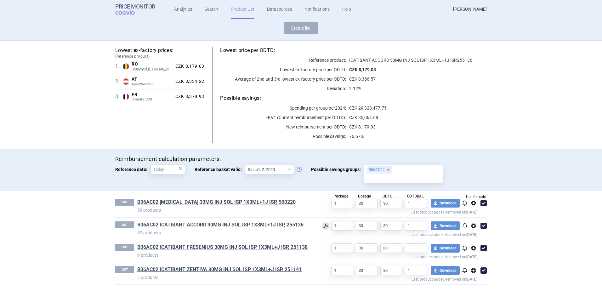
click at [481, 224] on span at bounding box center [483, 225] width 6 height 6
checkbox input "false"
click at [481, 250] on span at bounding box center [483, 248] width 6 height 6
checkbox input "false"
click at [482, 273] on span at bounding box center [483, 270] width 6 height 6
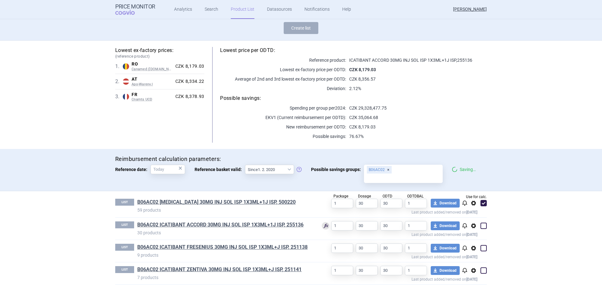
checkbox input "false"
click at [480, 203] on span at bounding box center [483, 203] width 6 height 6
checkbox input "false"
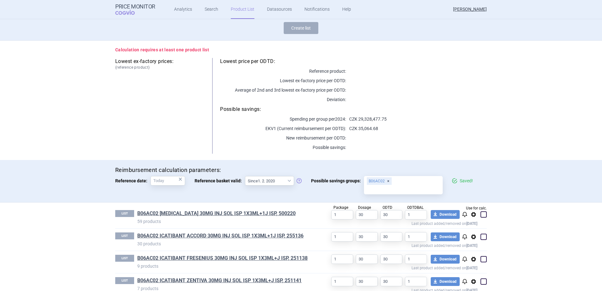
click at [482, 226] on div "LIST B06AC02 [MEDICAL_DATA] 30MG INJ SOL ISP 1X3ML+1J ISP, 500220 59 products P…" at bounding box center [300, 215] width 371 height 26
click at [480, 237] on span at bounding box center [483, 236] width 6 height 6
checkbox input "true"
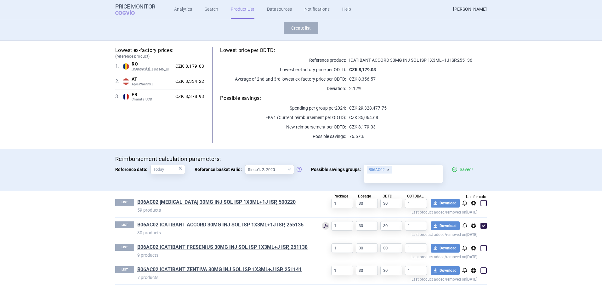
click at [481, 203] on span at bounding box center [483, 203] width 6 height 6
checkbox input "true"
click at [483, 229] on span at bounding box center [483, 225] width 9 height 9
click at [482, 225] on span at bounding box center [483, 225] width 6 height 6
checkbox input "true"
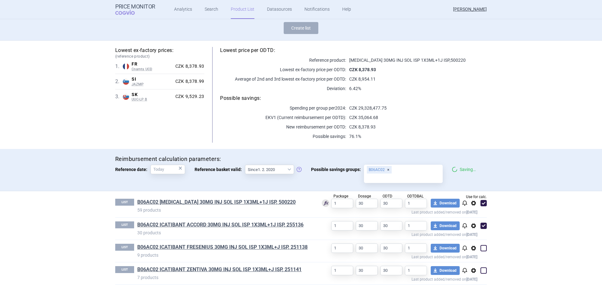
click at [480, 199] on span at bounding box center [483, 202] width 9 height 9
checkbox input "false"
click at [272, 227] on link "B06AC02 ICATIBANT ACCORD 30MG INJ SOL ISP 1X3ML+1J ISP, 255136" at bounding box center [220, 224] width 166 height 7
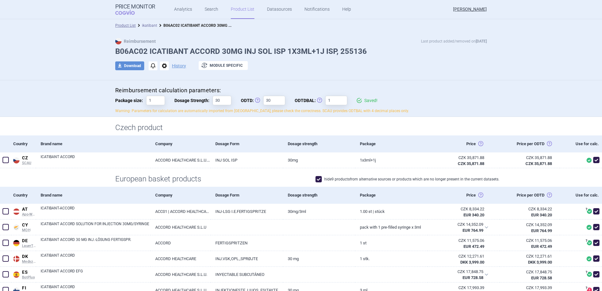
click at [146, 25] on link "ikatibant" at bounding box center [149, 25] width 15 height 4
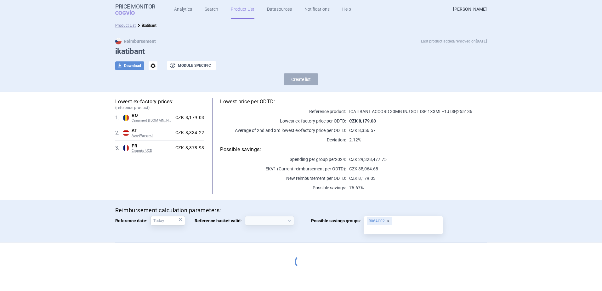
select select "[DATE]"
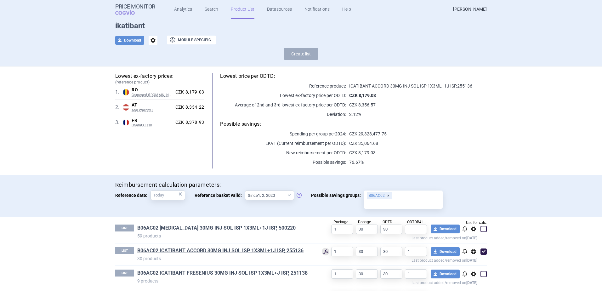
scroll to position [51, 0]
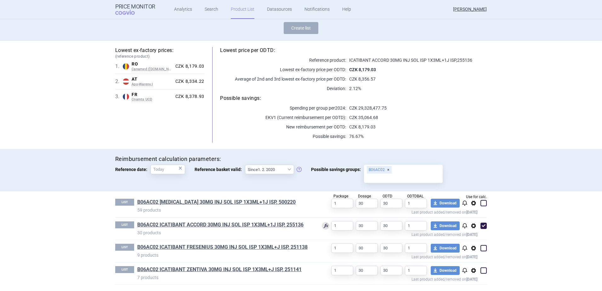
click at [481, 206] on span at bounding box center [483, 202] width 9 height 9
checkbox input "true"
drag, startPoint x: 483, startPoint y: 248, endPoint x: 482, endPoint y: 254, distance: 6.3
click at [482, 248] on span at bounding box center [483, 248] width 6 height 6
checkbox input "true"
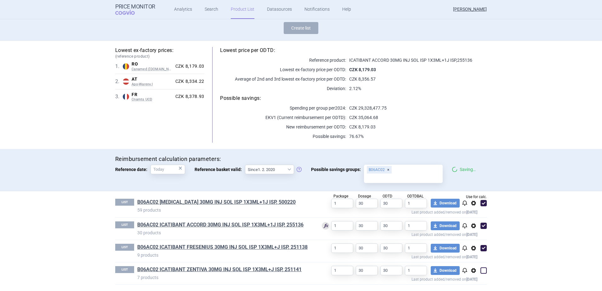
click at [483, 271] on span at bounding box center [483, 270] width 6 height 6
checkbox input "true"
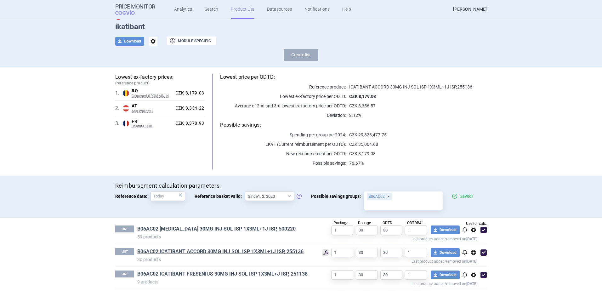
scroll to position [0, 0]
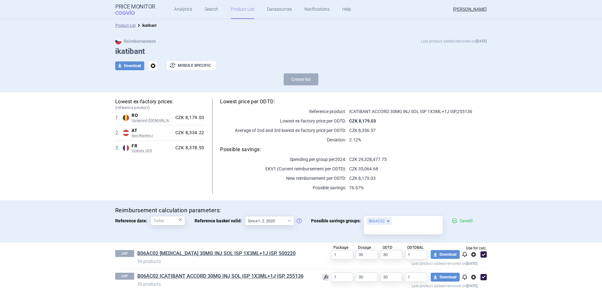
click at [231, 8] on link "Product List" at bounding box center [243, 9] width 24 height 19
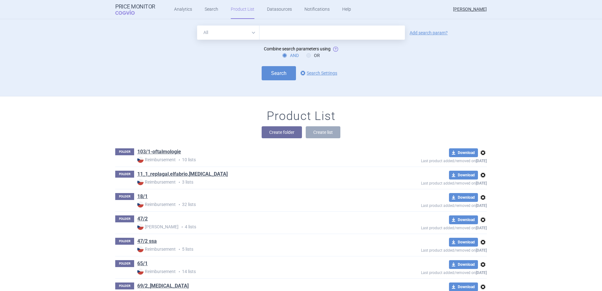
scroll to position [77, 0]
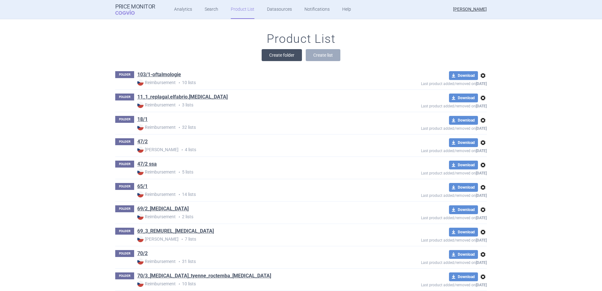
click at [282, 58] on button "Create folder" at bounding box center [281, 55] width 40 height 12
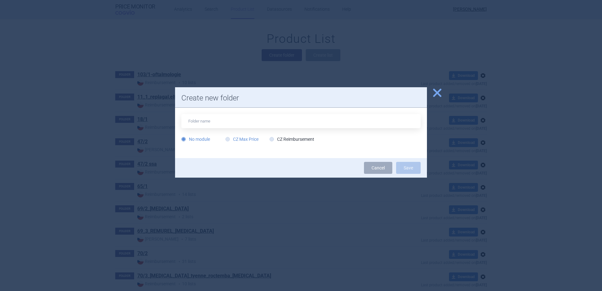
click at [253, 139] on label "CZ Max Price" at bounding box center [241, 139] width 33 height 6
click at [232, 139] on input "CZ Max Price" at bounding box center [229, 139] width 6 height 6
radio input "true"
click at [244, 120] on input "text" at bounding box center [300, 121] width 239 height 14
type input "ikatibant"
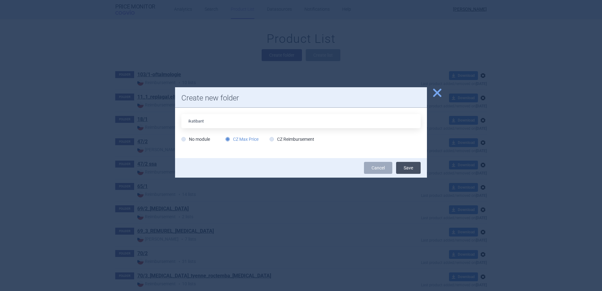
click at [414, 170] on button "Save" at bounding box center [408, 168] width 25 height 12
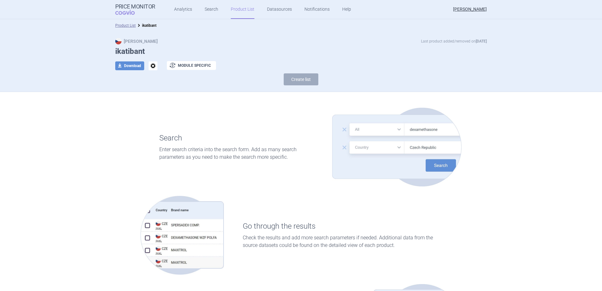
click at [241, 12] on link "Product List" at bounding box center [243, 9] width 24 height 19
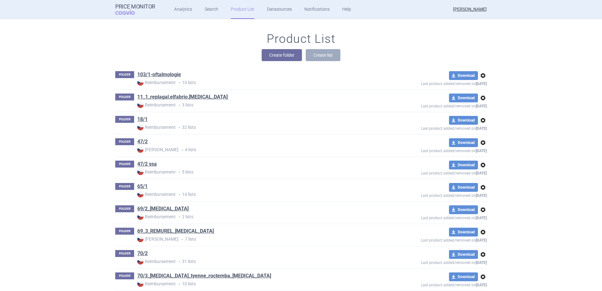
scroll to position [2901, 0]
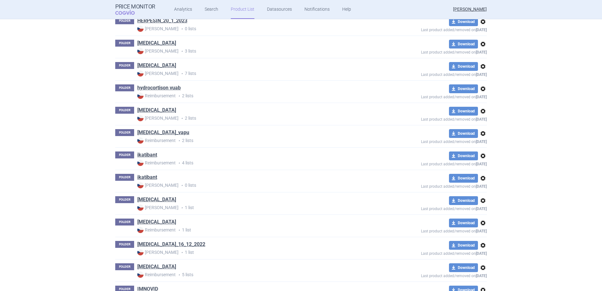
click at [151, 154] on link "ikatibant" at bounding box center [147, 154] width 20 height 7
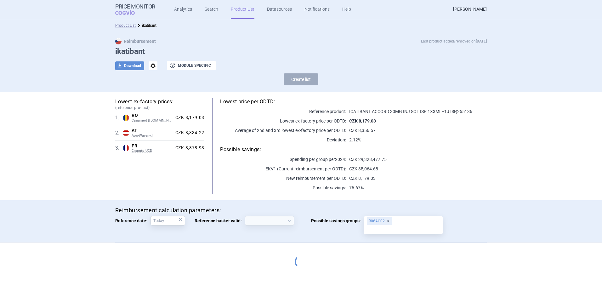
select select "[DATE]"
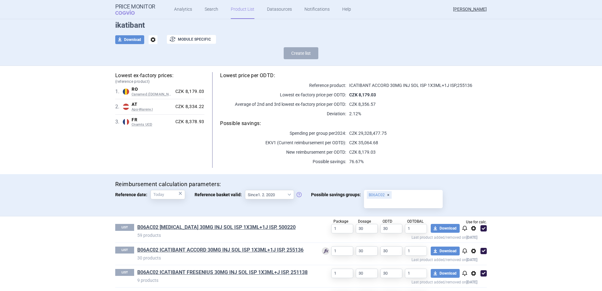
scroll to position [51, 0]
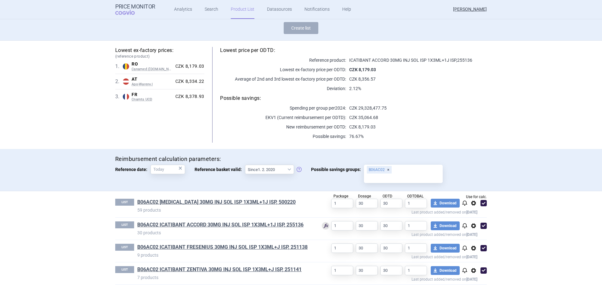
click at [472, 202] on span "options" at bounding box center [473, 203] width 8 height 8
click at [472, 219] on button "Copy" at bounding box center [471, 216] width 20 height 9
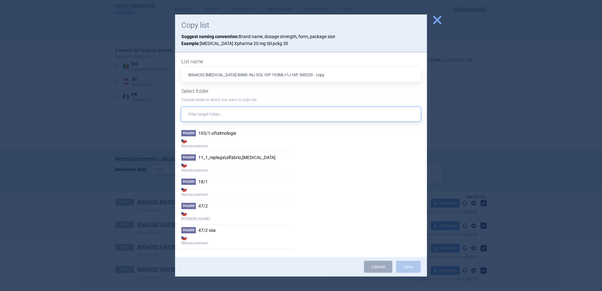
click at [236, 114] on input "text" at bounding box center [300, 114] width 239 height 14
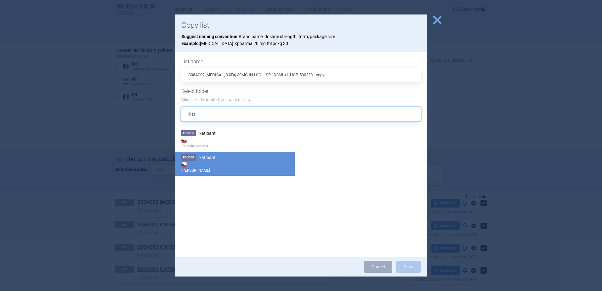
type input "ikat"
click at [210, 169] on strong "[PERSON_NAME]" at bounding box center [234, 166] width 107 height 13
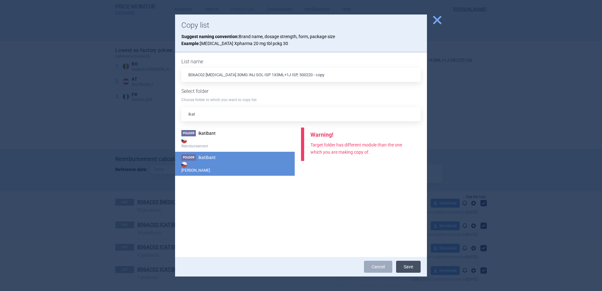
click at [408, 266] on button "Save" at bounding box center [408, 267] width 25 height 12
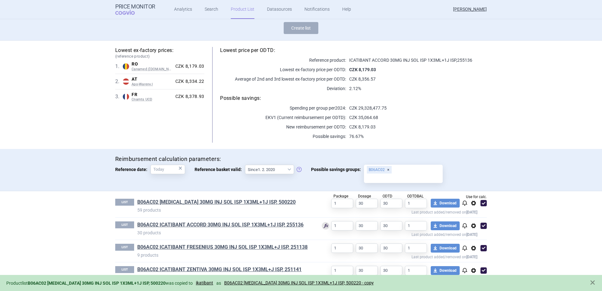
click at [472, 226] on span "options" at bounding box center [473, 226] width 8 height 8
click at [471, 240] on button "Copy" at bounding box center [471, 238] width 20 height 9
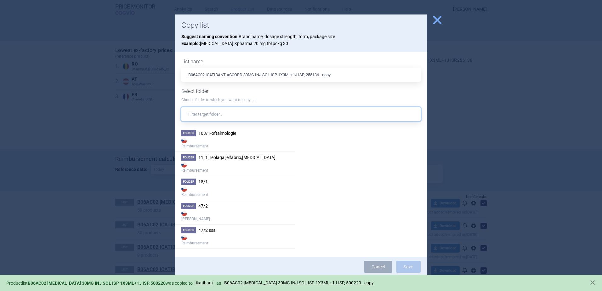
click at [205, 116] on input "text" at bounding box center [300, 114] width 239 height 14
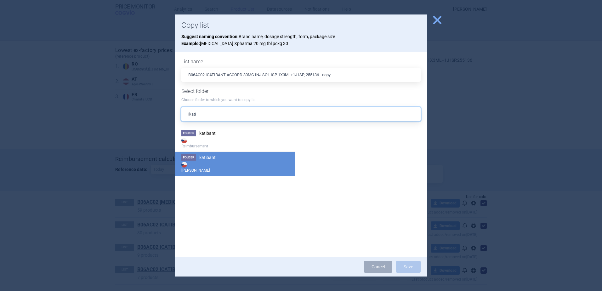
type input "ikati"
click at [206, 160] on li "Folder ikatibant [PERSON_NAME]" at bounding box center [235, 163] width 120 height 24
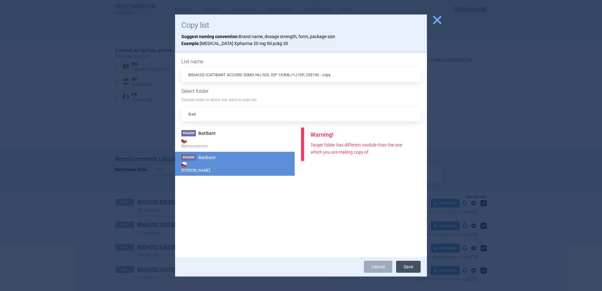
click at [409, 265] on button "Save" at bounding box center [408, 267] width 25 height 12
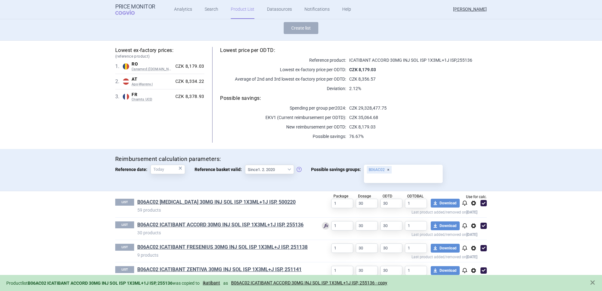
click at [471, 248] on span "options" at bounding box center [473, 248] width 8 height 8
click at [471, 256] on button "Copy" at bounding box center [471, 256] width 20 height 9
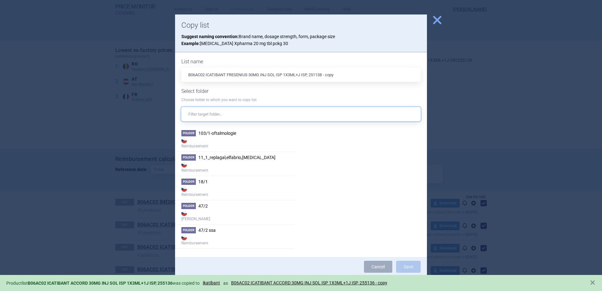
click at [257, 110] on input "text" at bounding box center [300, 114] width 239 height 14
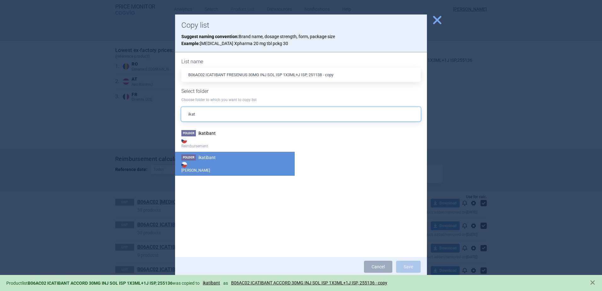
type input "ikat"
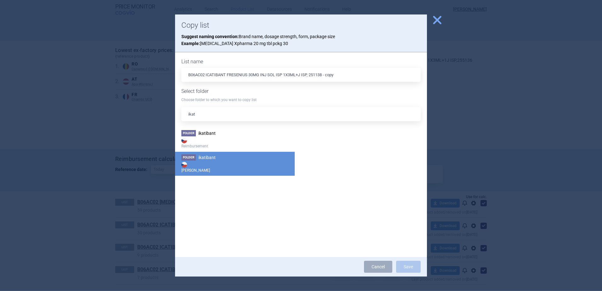
click at [222, 164] on strong "[PERSON_NAME]" at bounding box center [234, 166] width 107 height 13
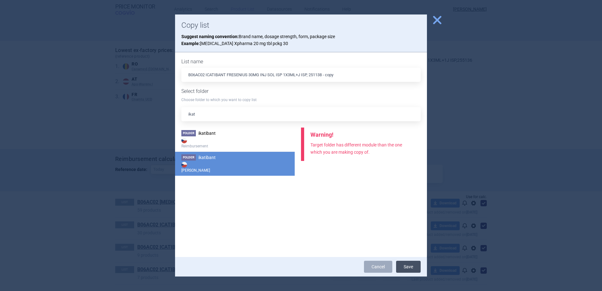
click at [408, 264] on button "Save" at bounding box center [408, 267] width 25 height 12
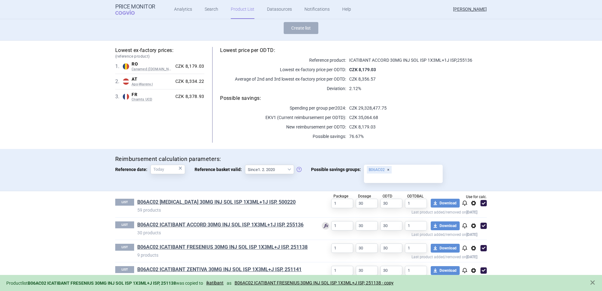
click at [470, 269] on span "options" at bounding box center [473, 271] width 8 height 8
click at [472, 255] on button "Copy" at bounding box center [471, 256] width 20 height 9
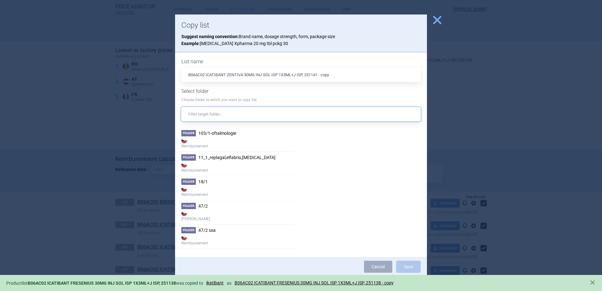
click at [240, 112] on input "text" at bounding box center [300, 114] width 239 height 14
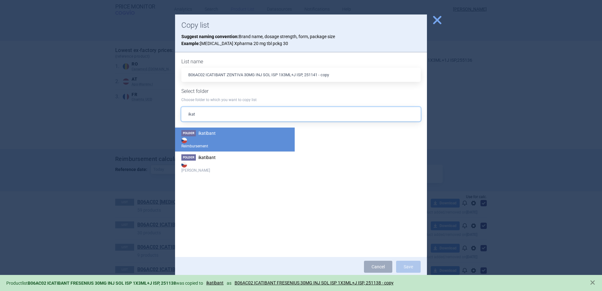
type input "ikat"
click at [226, 138] on strong "Reimbursement" at bounding box center [234, 142] width 107 height 13
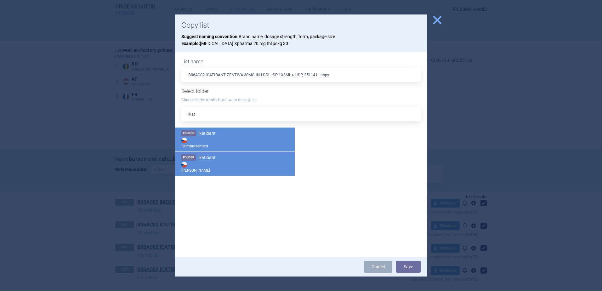
click at [205, 166] on strong "[PERSON_NAME]" at bounding box center [234, 166] width 107 height 13
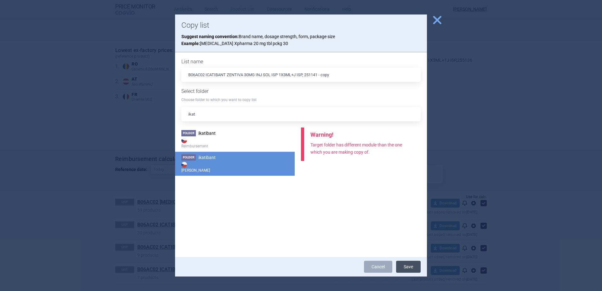
click at [407, 265] on button "Save" at bounding box center [408, 267] width 25 height 12
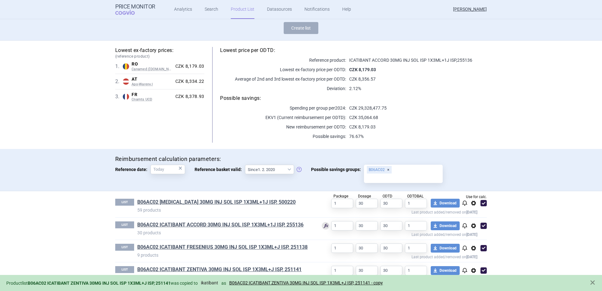
click at [218, 282] on link "ikatibant" at bounding box center [209, 282] width 17 height 5
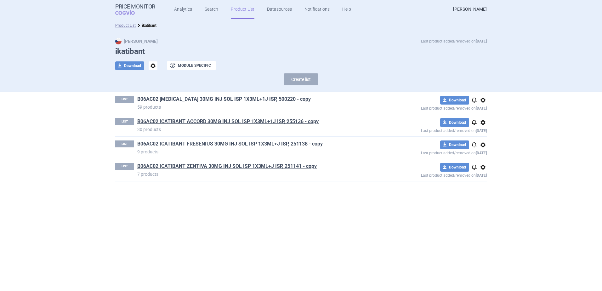
click at [213, 98] on link "B06AC02 [MEDICAL_DATA] 30MG INJ SOL ISP 1X3ML+1J ISP, 500220 - copy" at bounding box center [223, 99] width 173 height 7
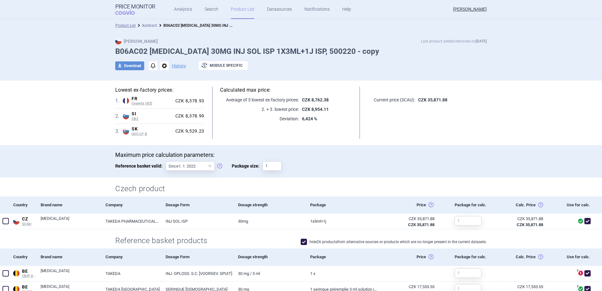
click at [146, 25] on link "ikatibant" at bounding box center [149, 25] width 15 height 4
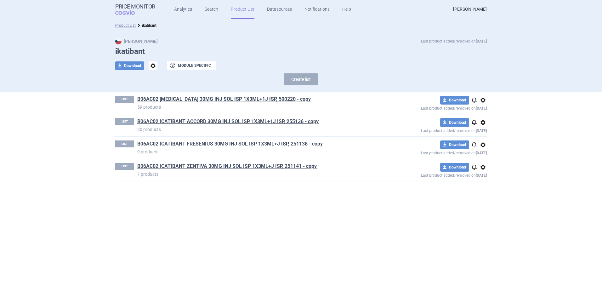
click at [172, 120] on link "B06AC02 ICATIBANT ACCORD 30MG INJ SOL ISP 1X3ML+1J ISP, 255136 - copy" at bounding box center [227, 121] width 181 height 7
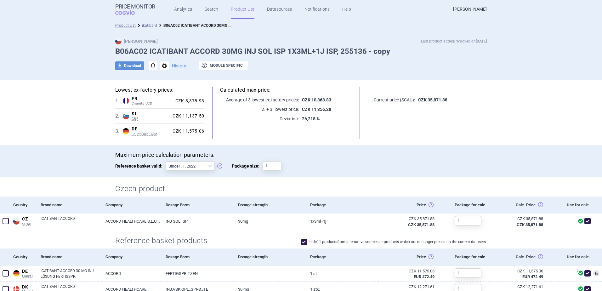
click at [143, 26] on link "ikatibant" at bounding box center [149, 25] width 15 height 4
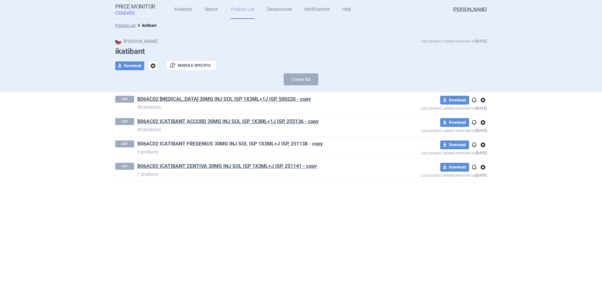
click at [284, 141] on link "B06AC02 ICATIBANT FRESENIUS 30MG INJ SOL ISP 1X3ML+J ISP, 251138 - copy" at bounding box center [229, 143] width 185 height 7
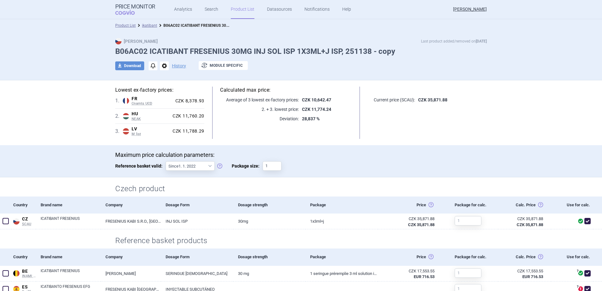
click at [144, 25] on link "ikatibant" at bounding box center [149, 25] width 15 height 4
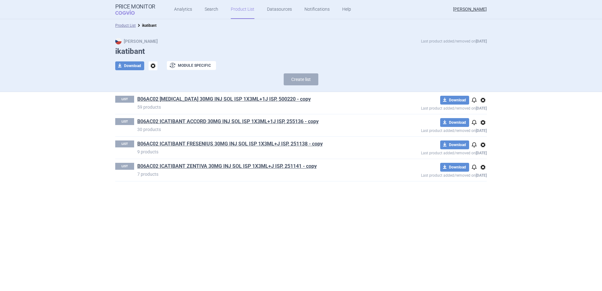
click at [170, 163] on link "B06AC02 ICATIBANT ZENTIVA 30MG INJ SOL ISP 1X3ML+J ISP, 251141 - copy" at bounding box center [226, 166] width 179 height 7
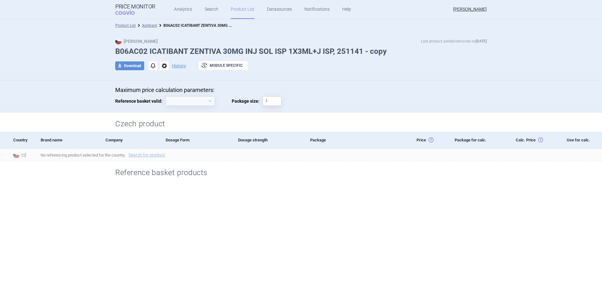
select select "[DATE]"
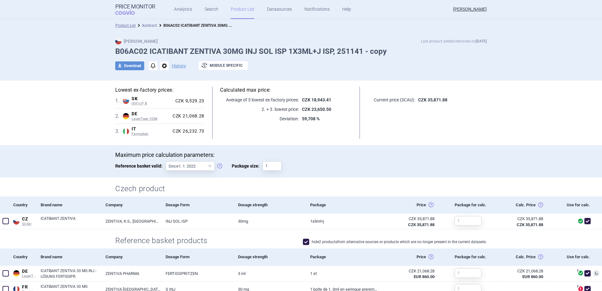
click at [147, 25] on link "ikatibant" at bounding box center [149, 25] width 15 height 4
